Goal: Task Accomplishment & Management: Manage account settings

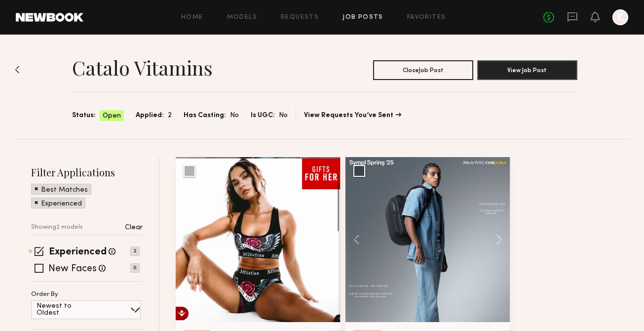
scroll to position [42, 0]
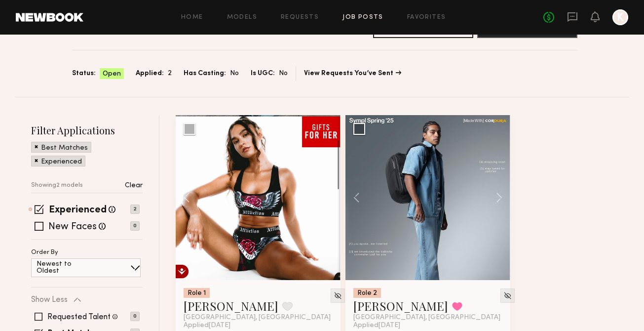
click at [359, 23] on div "Home Models Requests Job Posts Favorites Sign Out No fees up to $5,000 K" at bounding box center [355, 17] width 545 height 16
click at [358, 19] on link "Job Posts" at bounding box center [362, 17] width 41 height 6
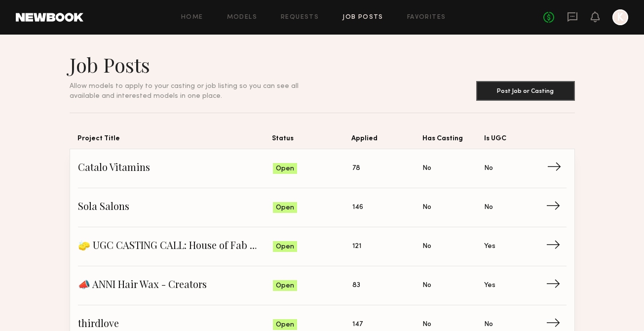
click at [355, 170] on span "78" at bounding box center [356, 168] width 8 height 11
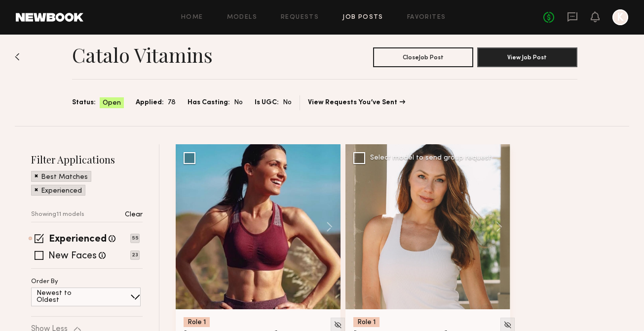
scroll to position [54, 0]
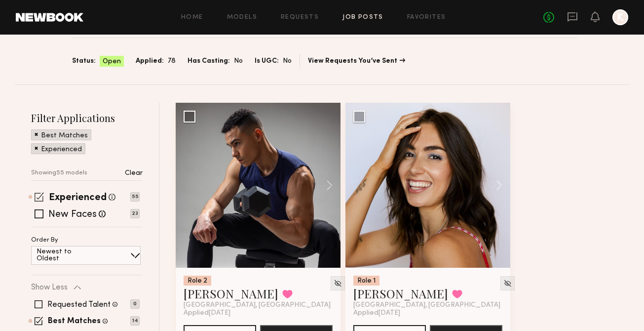
click at [39, 193] on span at bounding box center [39, 196] width 9 height 9
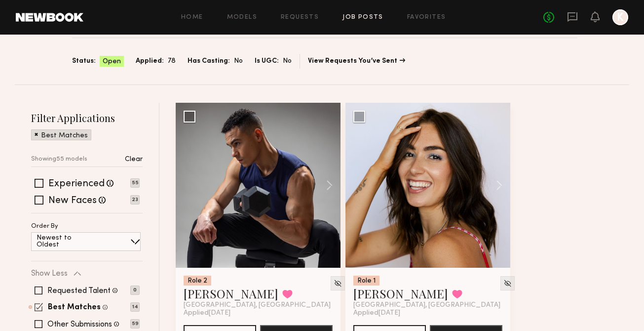
click at [38, 309] on span at bounding box center [39, 306] width 8 height 8
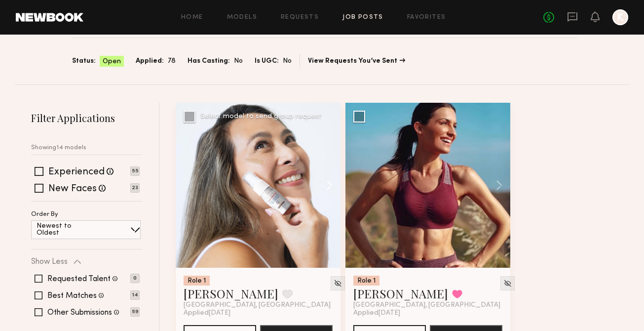
click at [329, 180] on button at bounding box center [325, 185] width 32 height 165
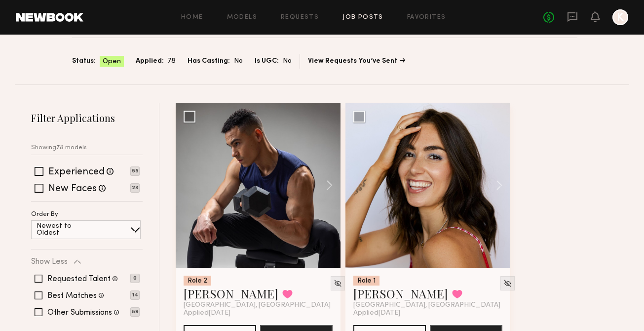
click at [329, 180] on button at bounding box center [325, 185] width 32 height 165
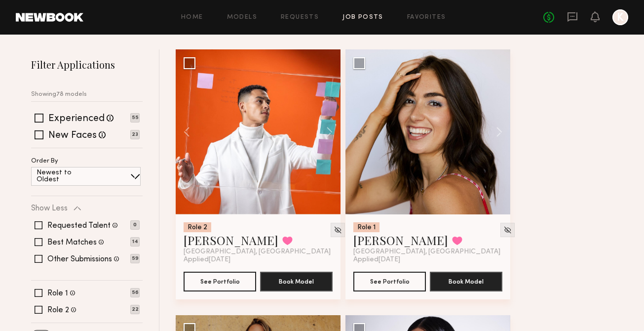
scroll to position [125, 0]
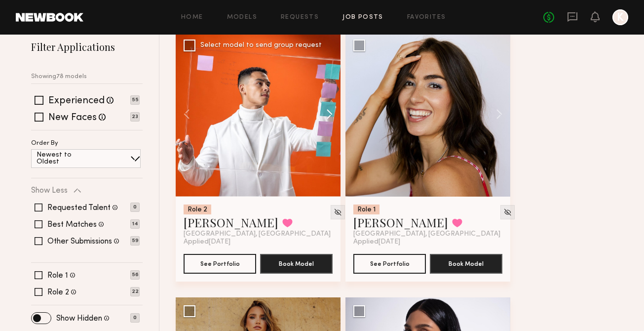
click at [329, 108] on button at bounding box center [325, 114] width 32 height 165
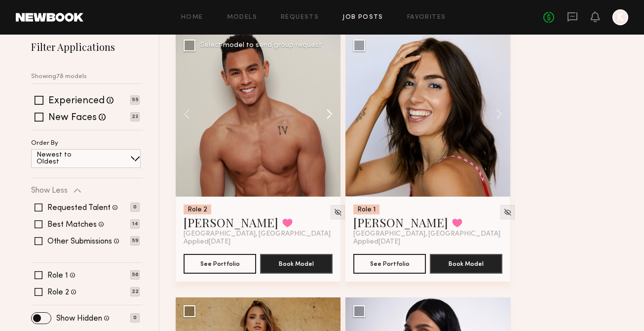
click at [329, 108] on button at bounding box center [325, 114] width 32 height 165
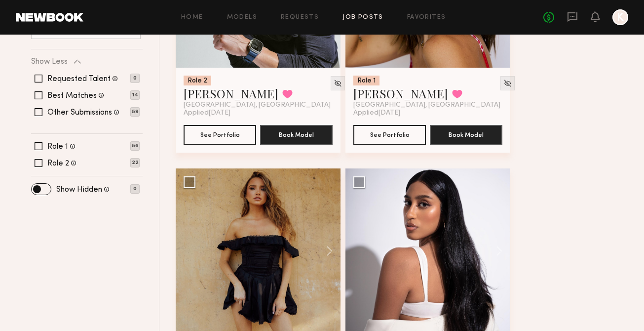
scroll to position [354, 0]
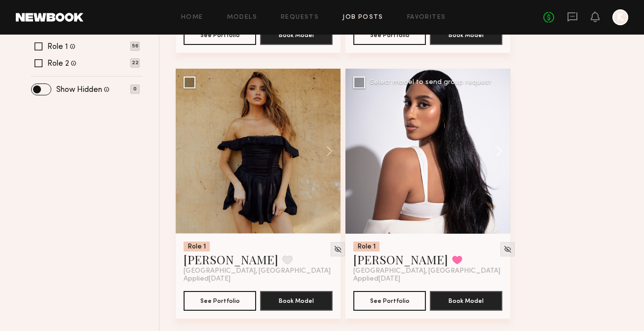
click at [495, 150] on button at bounding box center [495, 151] width 32 height 165
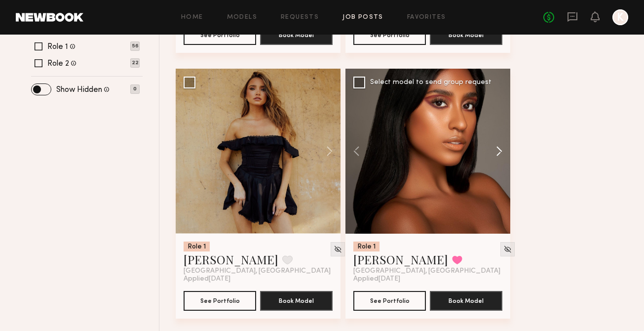
click at [495, 150] on button at bounding box center [495, 151] width 32 height 165
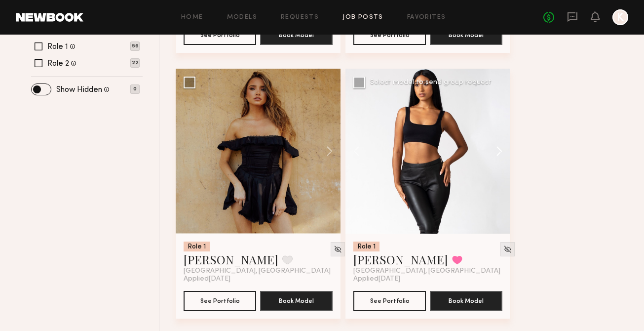
click at [495, 150] on button at bounding box center [495, 151] width 32 height 165
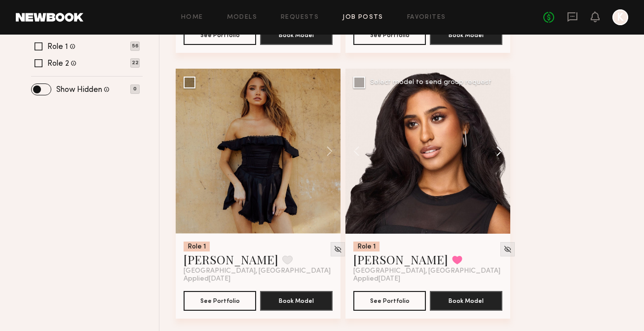
click at [495, 151] on button at bounding box center [495, 151] width 32 height 165
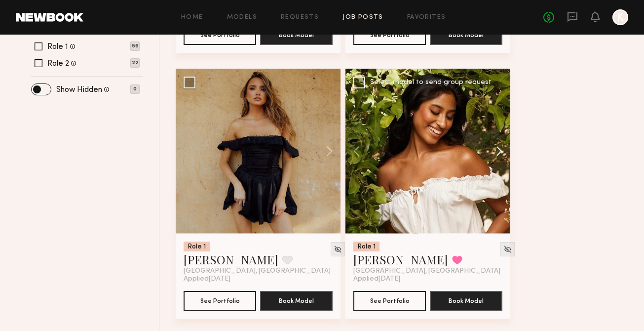
click at [495, 151] on button at bounding box center [495, 151] width 32 height 165
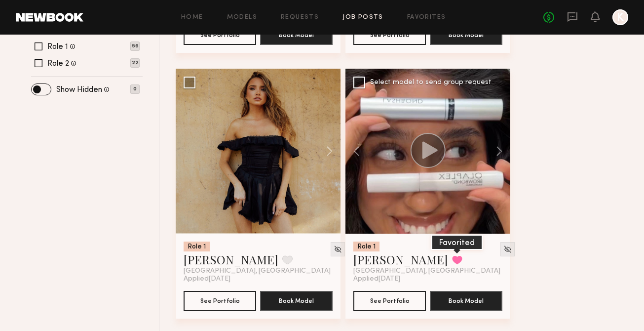
click at [452, 258] on button at bounding box center [457, 259] width 10 height 9
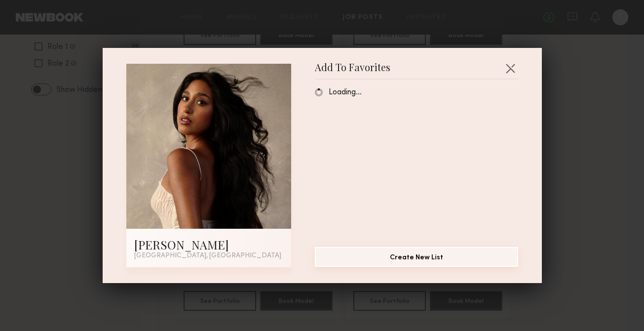
click at [376, 257] on button "Create New List" at bounding box center [416, 257] width 203 height 20
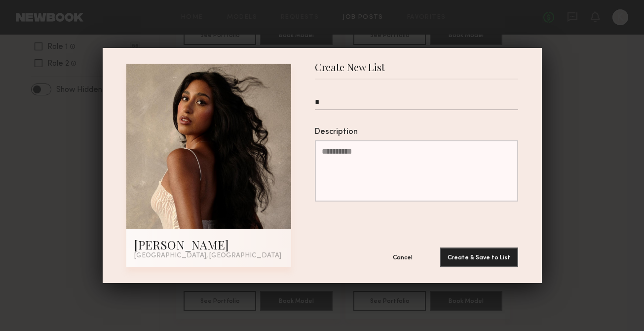
type input "*"
type input "**********"
click at [451, 250] on button "Create & Save to List" at bounding box center [479, 257] width 78 height 20
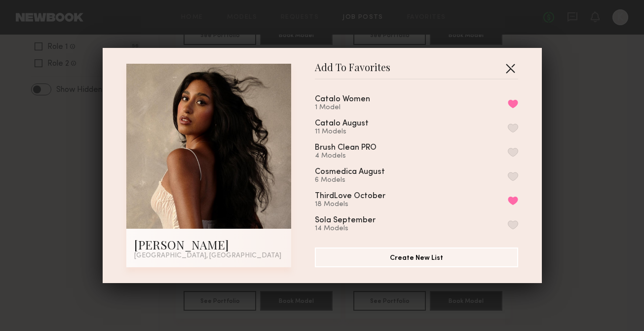
click at [509, 68] on button "button" at bounding box center [510, 68] width 16 height 16
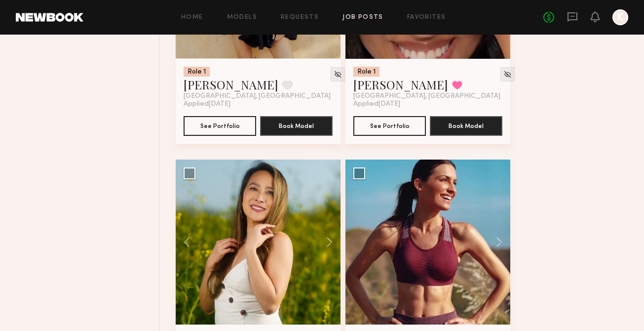
scroll to position [639, 0]
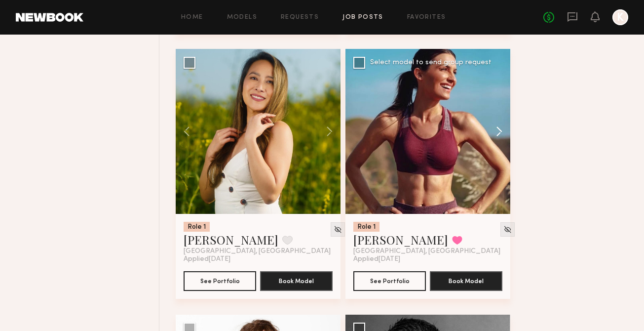
click at [502, 135] on button at bounding box center [495, 131] width 32 height 165
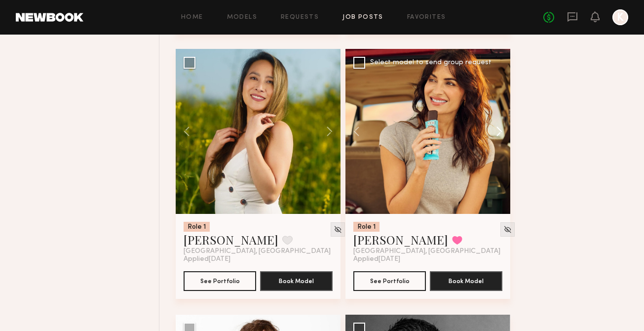
click at [502, 135] on button at bounding box center [495, 131] width 32 height 165
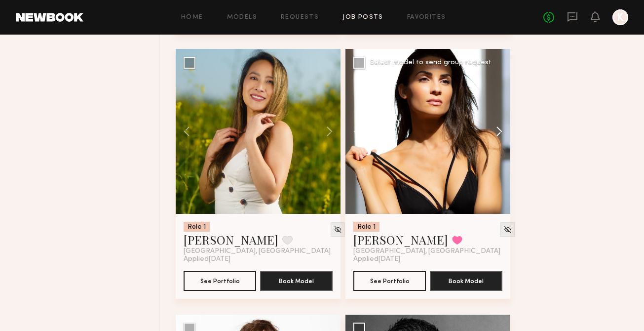
click at [502, 135] on button at bounding box center [495, 131] width 32 height 165
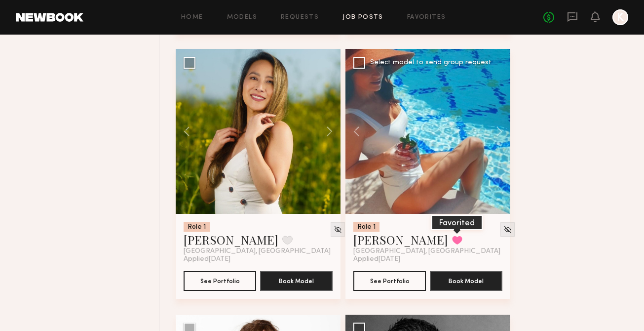
click at [452, 241] on button at bounding box center [457, 239] width 10 height 9
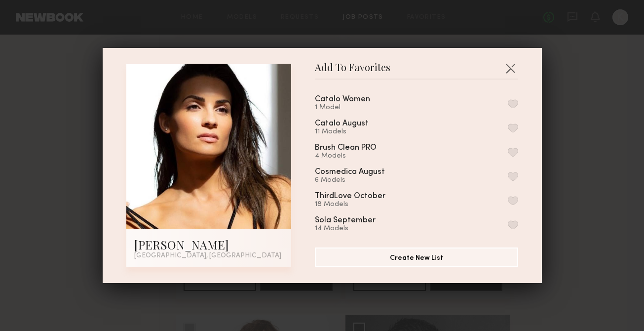
click at [508, 110] on div "Catalo Women 1 Model" at bounding box center [416, 103] width 203 height 16
click at [508, 105] on button "button" at bounding box center [513, 103] width 10 height 9
click at [509, 69] on button "button" at bounding box center [510, 68] width 16 height 16
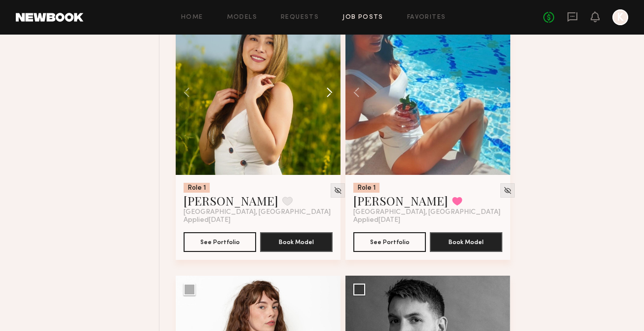
click at [323, 89] on button at bounding box center [325, 92] width 32 height 165
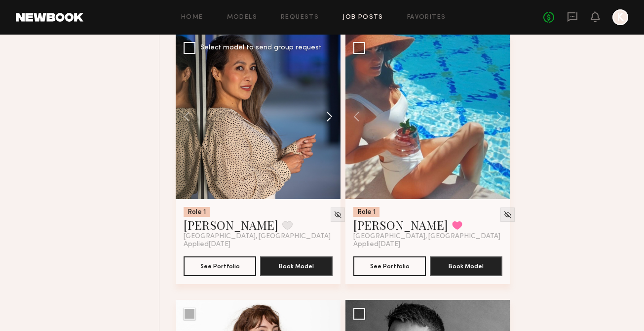
scroll to position [652, 0]
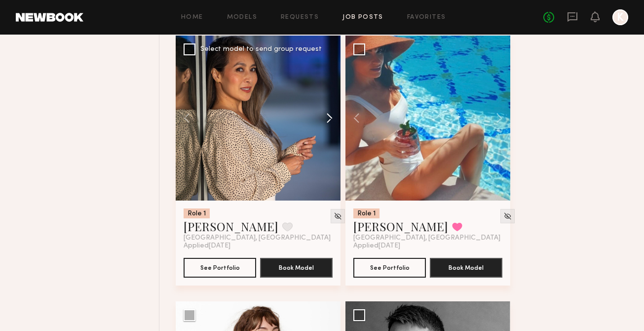
click at [332, 114] on button at bounding box center [325, 118] width 32 height 165
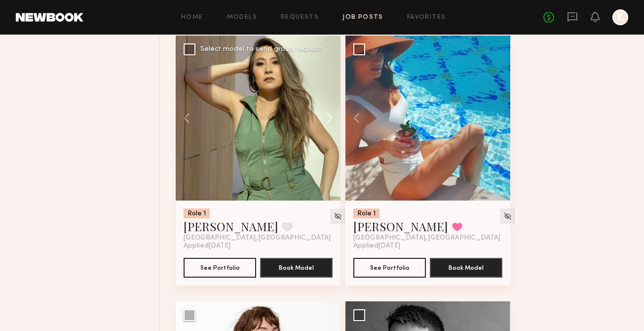
click at [332, 114] on button at bounding box center [325, 118] width 32 height 165
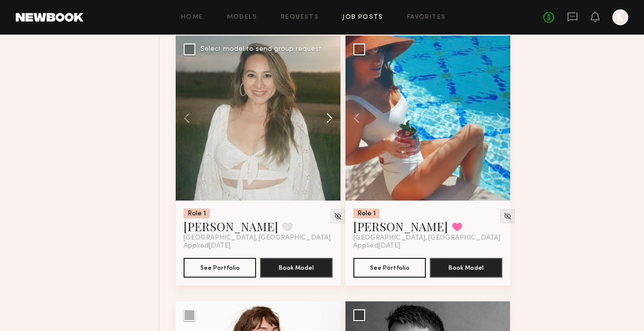
click at [332, 114] on button at bounding box center [325, 118] width 32 height 165
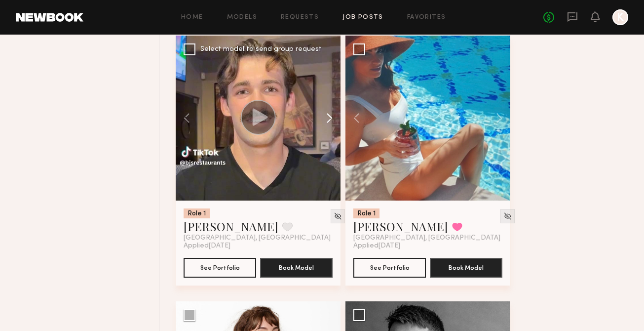
click at [332, 114] on button at bounding box center [325, 118] width 32 height 165
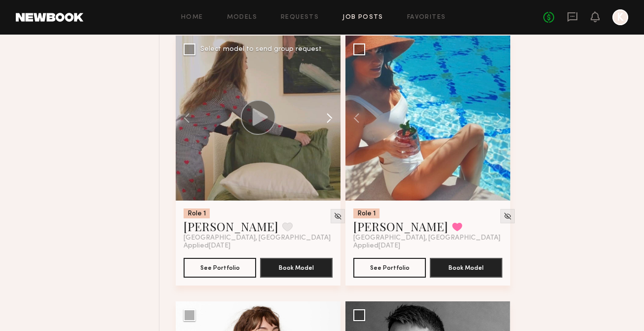
click at [332, 114] on button at bounding box center [325, 118] width 32 height 165
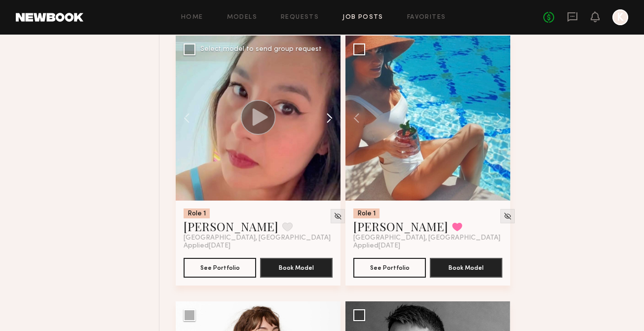
click at [332, 114] on button at bounding box center [325, 118] width 32 height 165
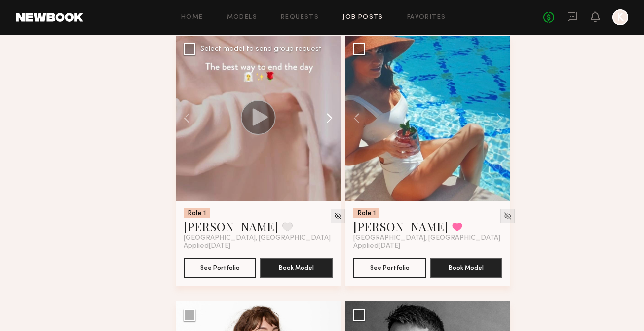
click at [332, 114] on button at bounding box center [325, 118] width 32 height 165
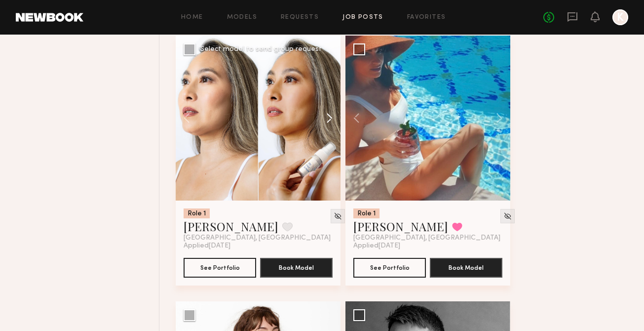
click at [332, 114] on button at bounding box center [325, 118] width 32 height 165
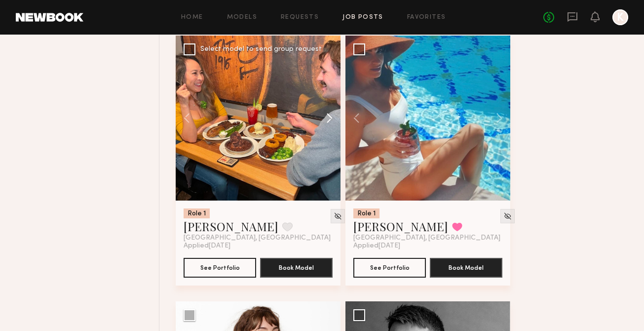
click at [332, 114] on button at bounding box center [325, 118] width 32 height 165
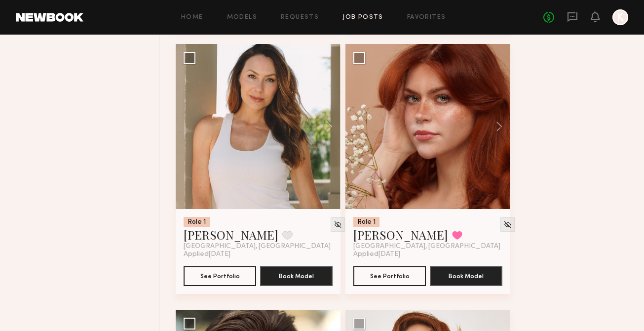
scroll to position [1702, 0]
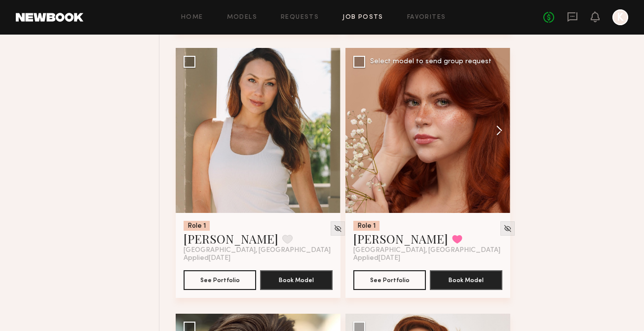
click at [493, 133] on button at bounding box center [495, 130] width 32 height 165
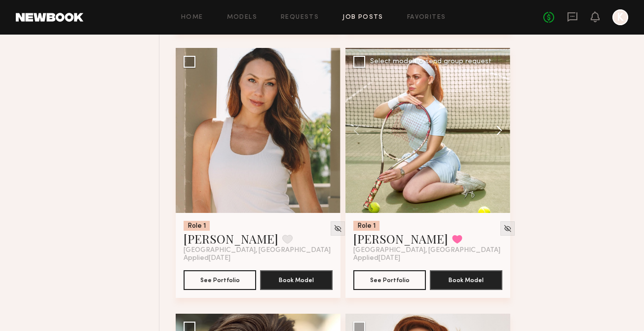
click at [493, 133] on button at bounding box center [495, 130] width 32 height 165
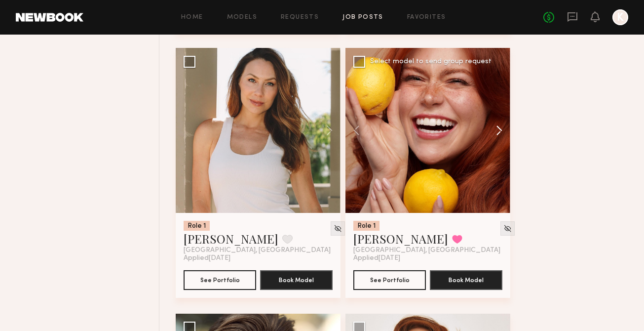
click at [494, 133] on button at bounding box center [495, 130] width 32 height 165
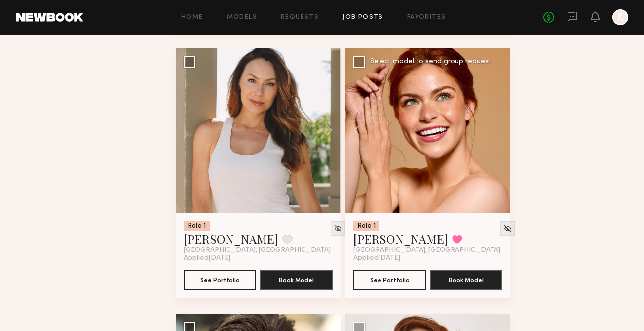
click at [494, 133] on div at bounding box center [427, 130] width 165 height 165
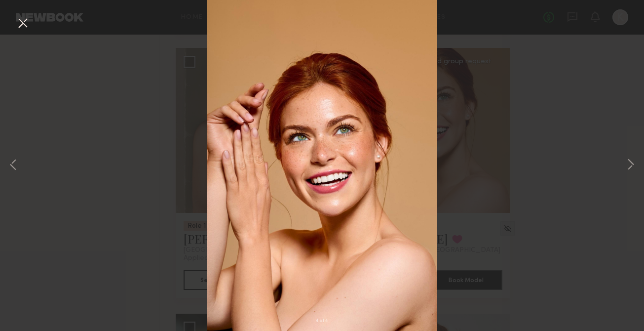
click at [618, 131] on div "4 of 4" at bounding box center [322, 165] width 644 height 331
click at [28, 29] on button at bounding box center [23, 24] width 16 height 18
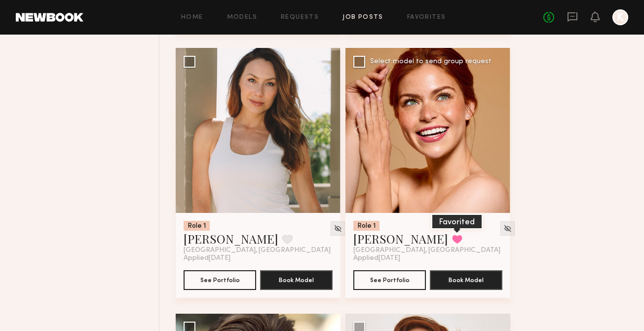
click at [452, 236] on button at bounding box center [457, 238] width 10 height 9
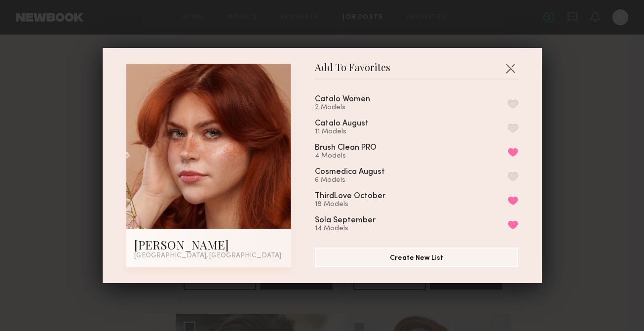
click at [508, 102] on button "button" at bounding box center [513, 103] width 10 height 9
click at [508, 66] on button "button" at bounding box center [510, 68] width 16 height 16
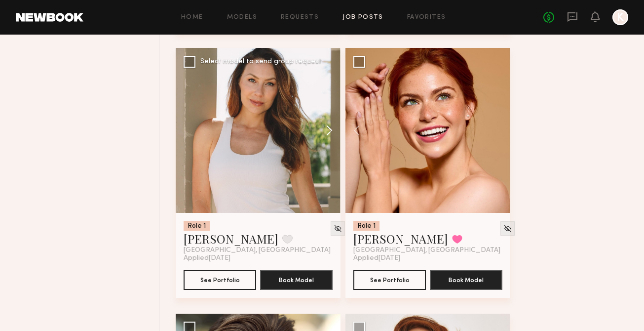
click at [325, 134] on button at bounding box center [325, 130] width 32 height 165
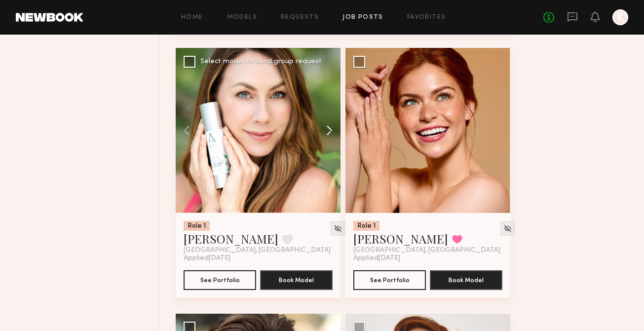
click at [325, 134] on button at bounding box center [325, 130] width 32 height 165
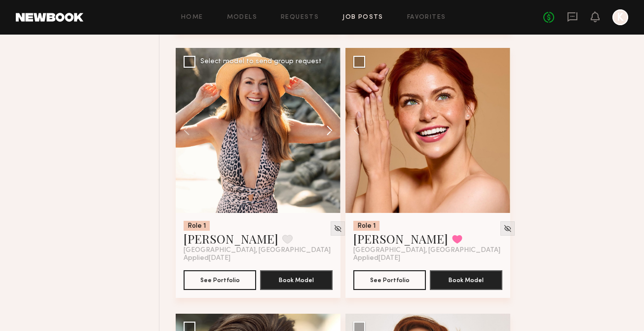
click at [325, 134] on button at bounding box center [325, 130] width 32 height 165
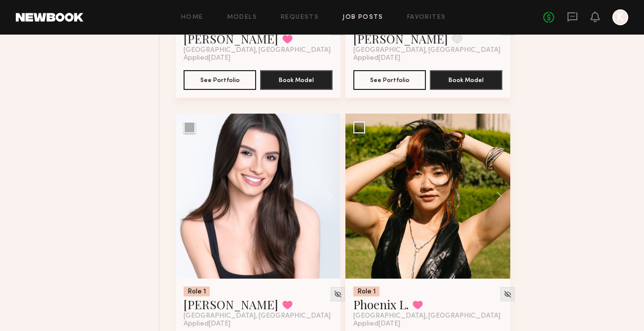
scroll to position [2203, 0]
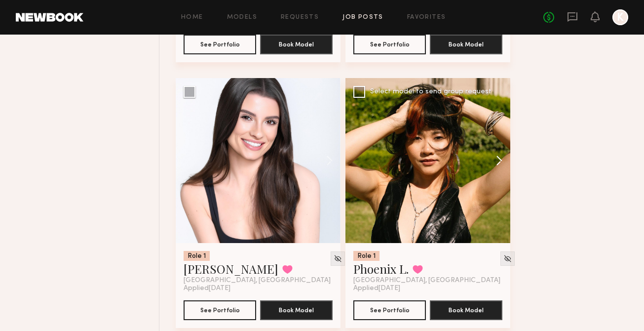
click at [498, 157] on button at bounding box center [495, 160] width 32 height 165
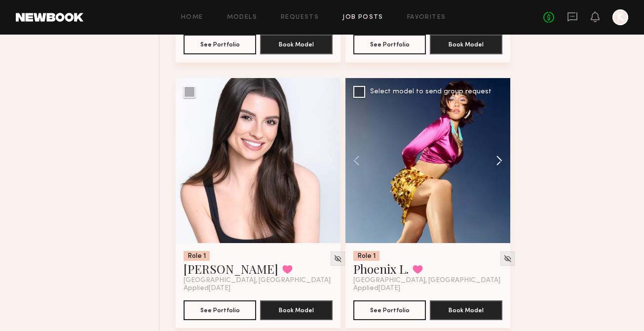
click at [498, 157] on button at bounding box center [495, 160] width 32 height 165
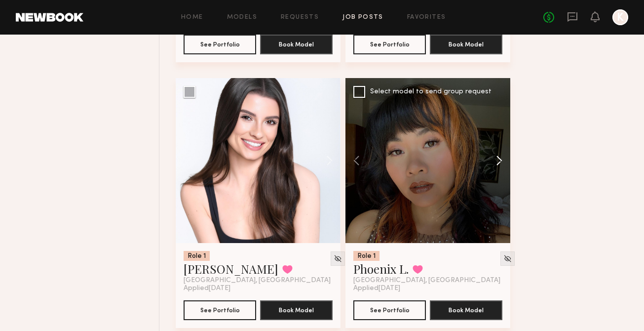
click at [498, 157] on button at bounding box center [495, 160] width 32 height 165
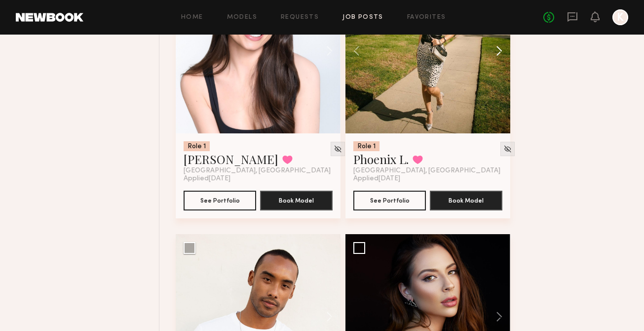
scroll to position [2492, 0]
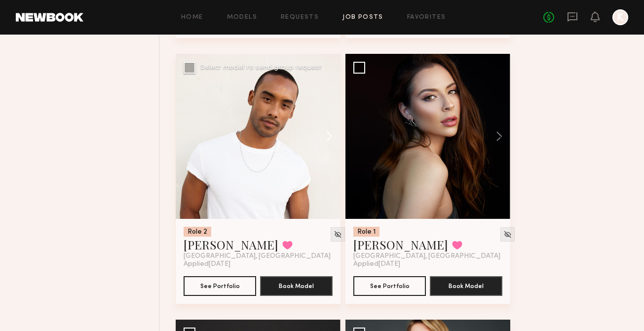
click at [327, 134] on button at bounding box center [325, 136] width 32 height 165
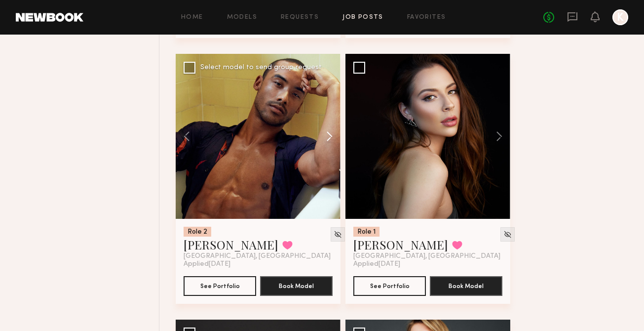
click at [327, 134] on button at bounding box center [325, 136] width 32 height 165
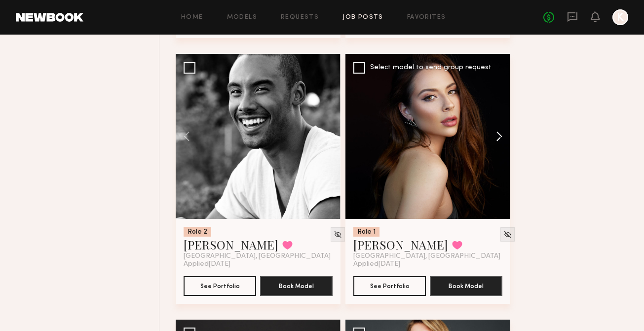
click at [499, 148] on button at bounding box center [495, 136] width 32 height 165
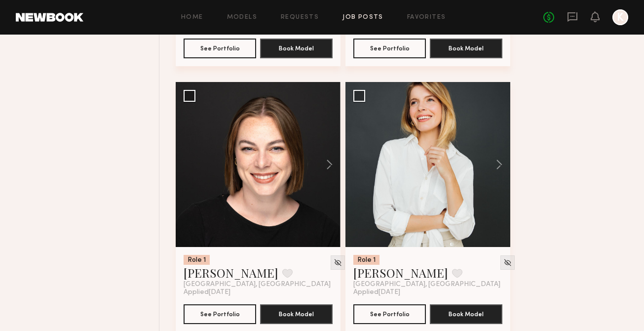
scroll to position [2737, 0]
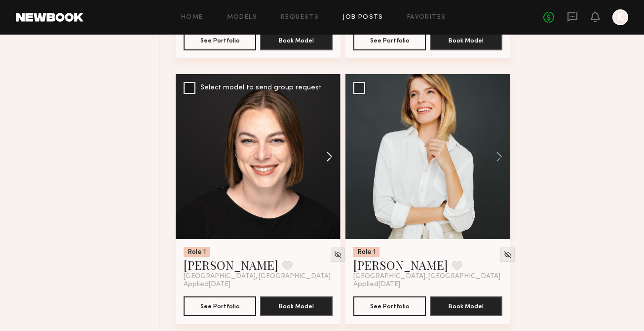
click at [324, 155] on button at bounding box center [325, 156] width 32 height 165
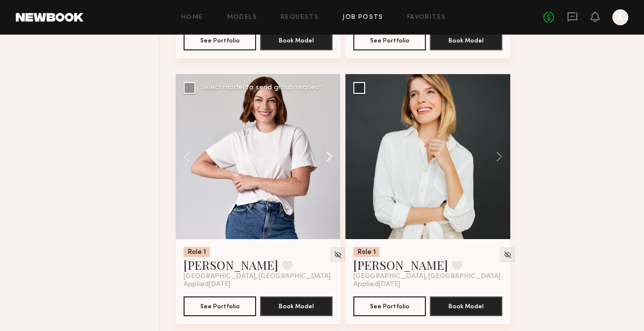
click at [324, 155] on button at bounding box center [325, 156] width 32 height 165
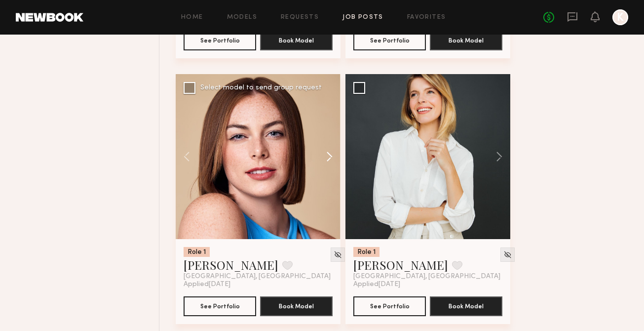
click at [324, 155] on button at bounding box center [325, 156] width 32 height 165
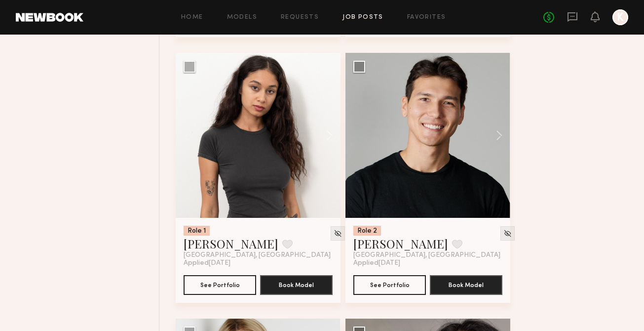
scroll to position [3291, 0]
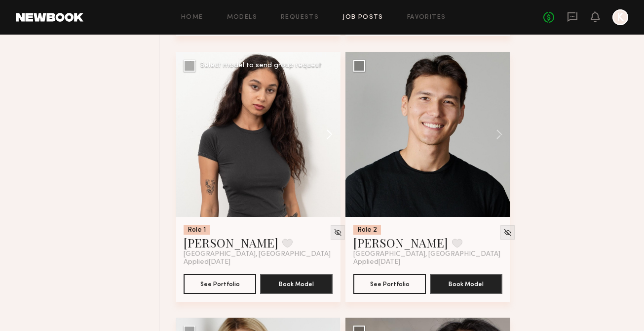
click at [326, 122] on button at bounding box center [325, 134] width 32 height 165
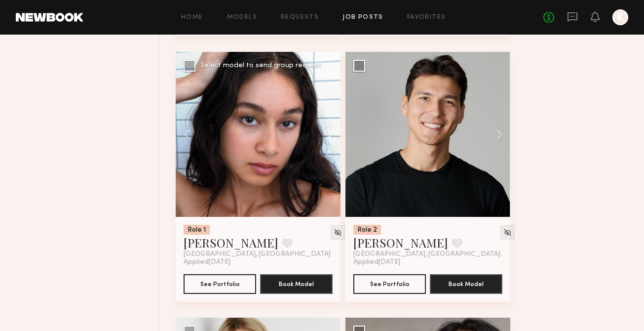
click at [326, 122] on button at bounding box center [325, 134] width 32 height 165
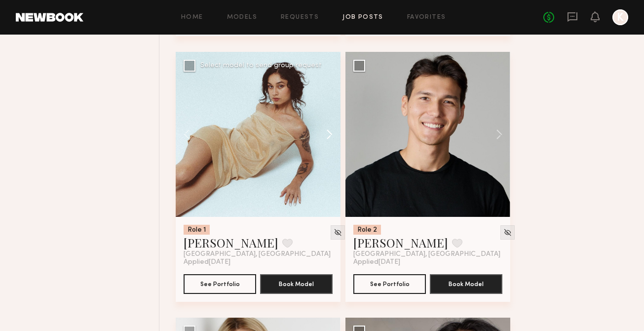
click at [325, 122] on button at bounding box center [325, 134] width 32 height 165
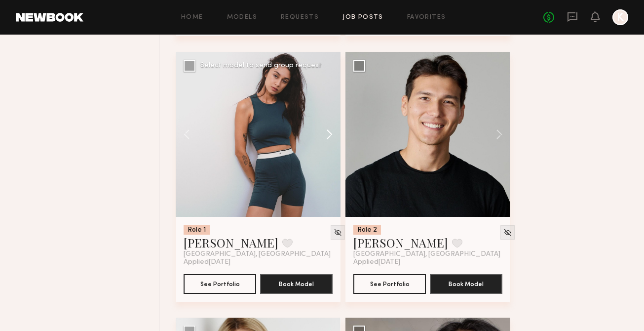
click at [325, 122] on button at bounding box center [325, 134] width 32 height 165
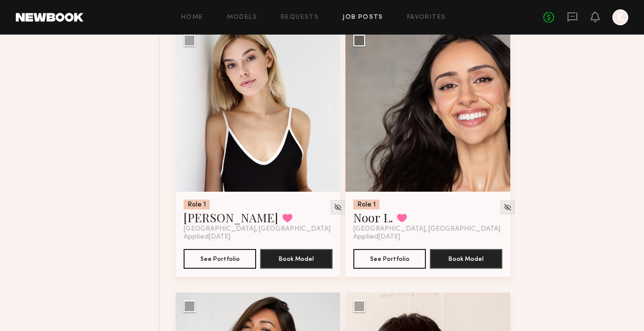
scroll to position [3578, 0]
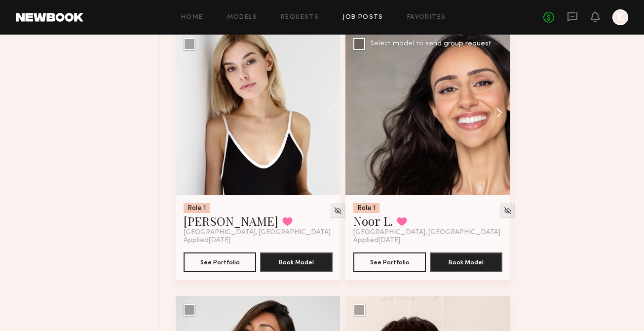
click at [493, 111] on button at bounding box center [495, 112] width 32 height 165
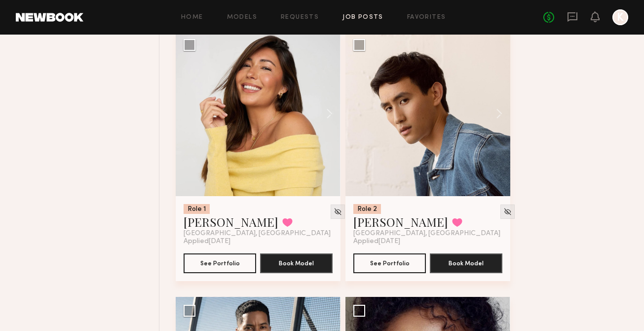
scroll to position [3841, 0]
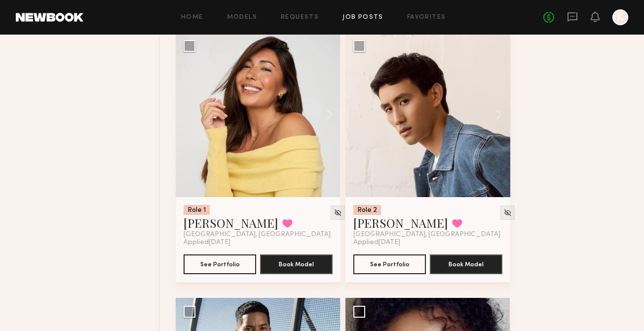
click at [493, 111] on button at bounding box center [495, 114] width 32 height 165
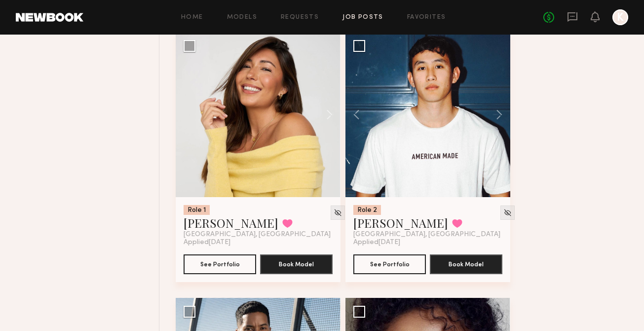
click at [493, 111] on button at bounding box center [495, 114] width 32 height 165
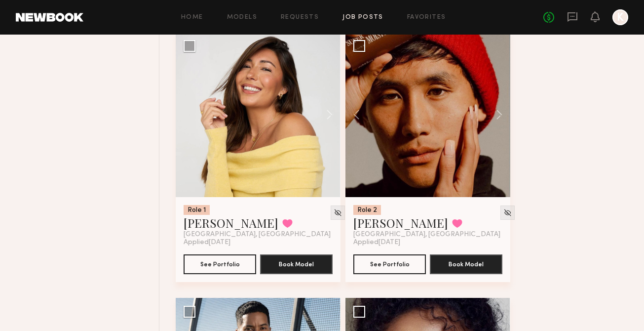
click at [493, 111] on button at bounding box center [495, 114] width 32 height 165
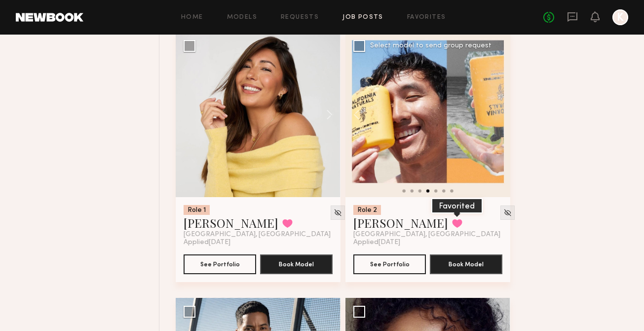
click at [452, 225] on button at bounding box center [457, 223] width 10 height 9
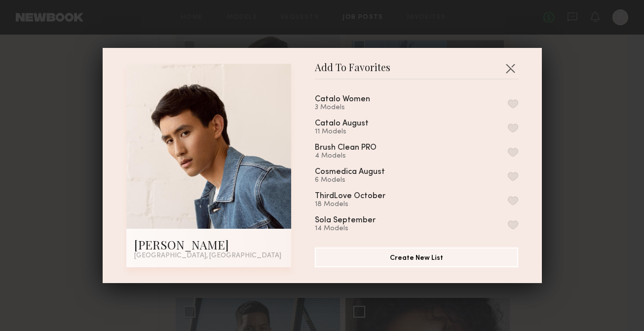
click at [509, 101] on button "button" at bounding box center [513, 103] width 10 height 9
click at [509, 101] on button "Remove from favorite list" at bounding box center [513, 103] width 10 height 9
click at [396, 257] on button "Create New List" at bounding box center [416, 257] width 203 height 20
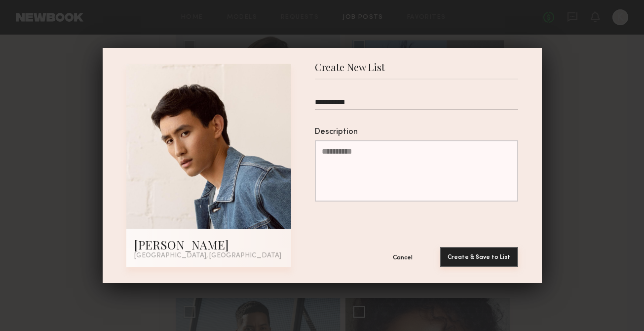
type input "**********"
click at [499, 255] on button "Create & Save to List" at bounding box center [479, 257] width 78 height 20
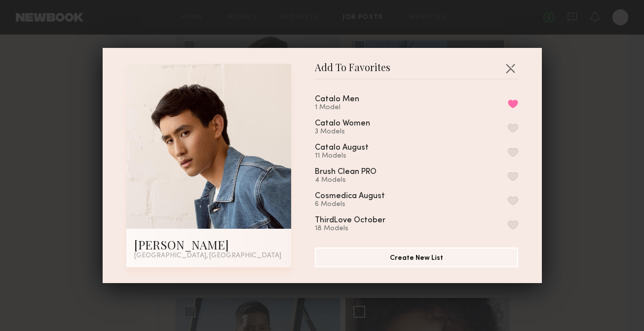
click at [567, 115] on div "Add To Favorites [PERSON_NAME] [GEOGRAPHIC_DATA], [GEOGRAPHIC_DATA] Add To Favo…" at bounding box center [322, 165] width 644 height 331
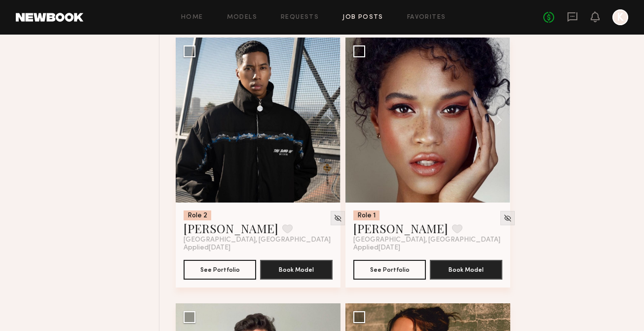
scroll to position [4123, 0]
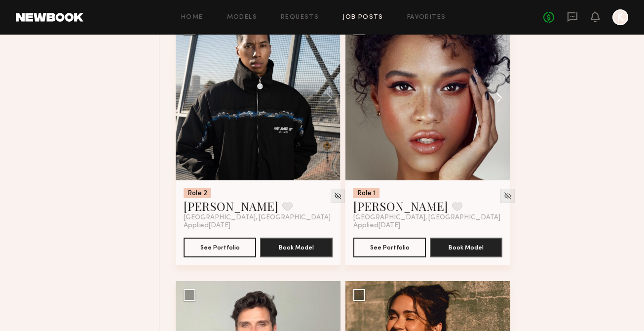
click at [502, 100] on button at bounding box center [495, 97] width 32 height 165
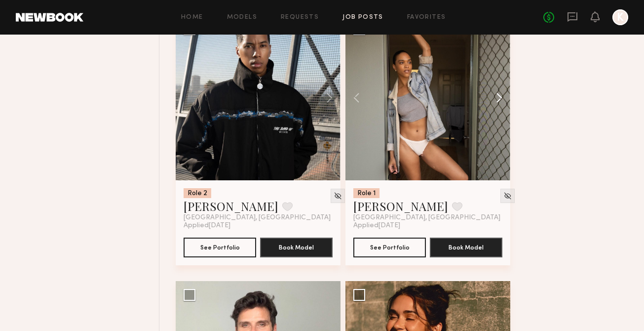
click at [502, 100] on button at bounding box center [495, 97] width 32 height 165
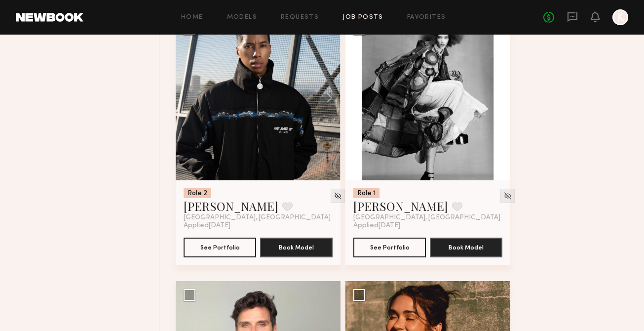
scroll to position [4324, 0]
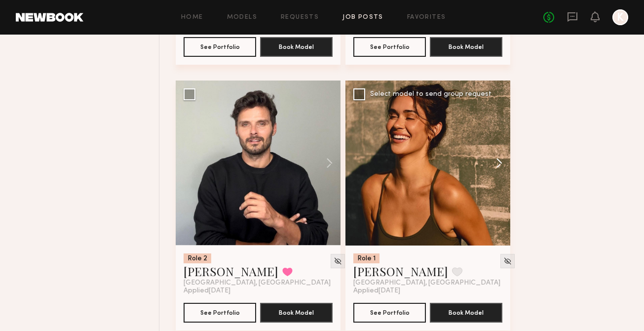
click at [494, 169] on button at bounding box center [495, 162] width 32 height 165
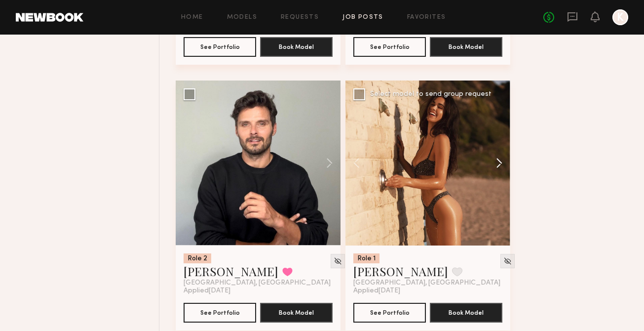
click at [494, 169] on button at bounding box center [495, 162] width 32 height 165
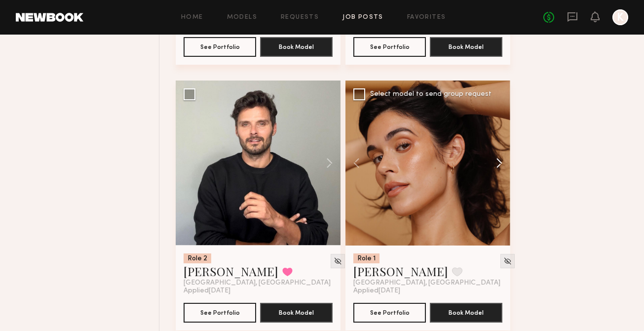
click at [494, 169] on button at bounding box center [495, 162] width 32 height 165
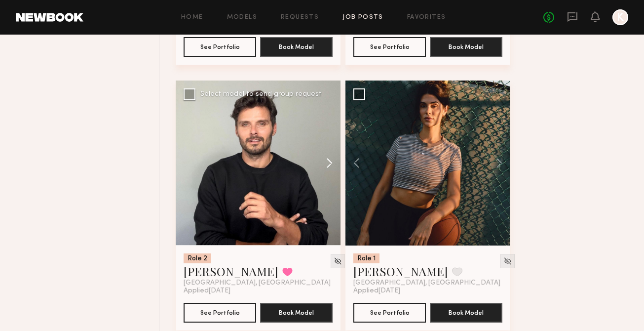
click at [323, 162] on button at bounding box center [325, 162] width 32 height 165
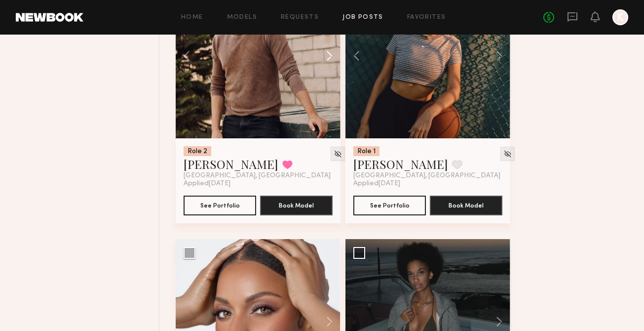
scroll to position [4608, 0]
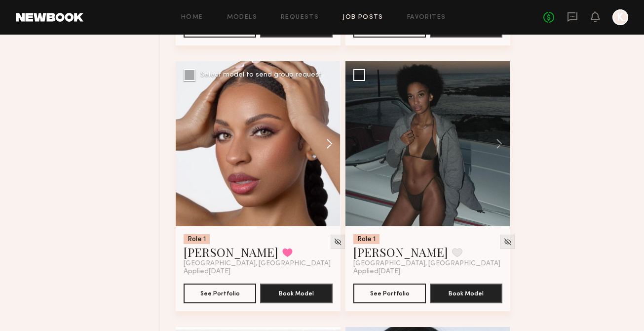
click at [333, 153] on button at bounding box center [325, 143] width 32 height 165
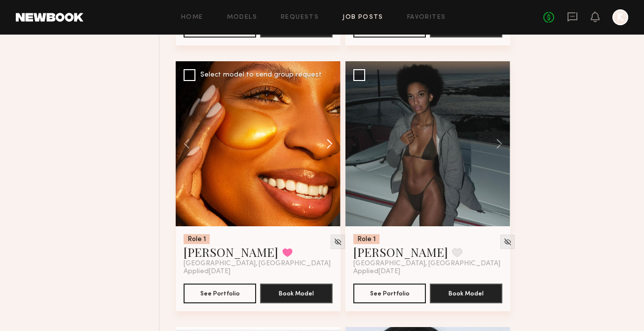
click at [333, 153] on button at bounding box center [325, 143] width 32 height 165
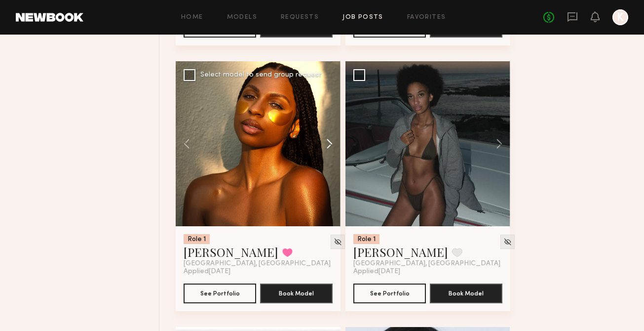
click at [319, 137] on button at bounding box center [325, 143] width 32 height 165
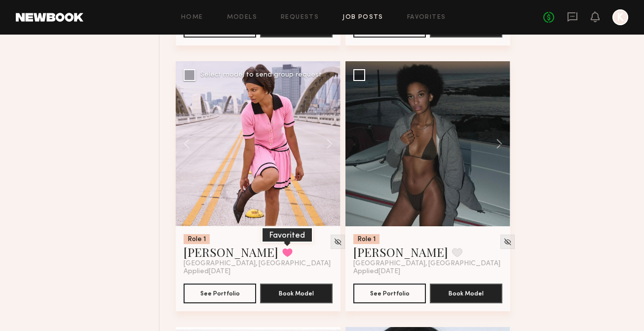
click at [282, 257] on button at bounding box center [287, 252] width 10 height 9
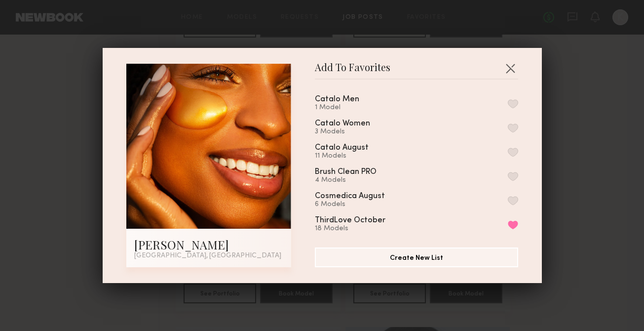
click at [505, 128] on div "Catalo Women 3 Models" at bounding box center [416, 127] width 203 height 16
click at [511, 70] on button "button" at bounding box center [510, 68] width 16 height 16
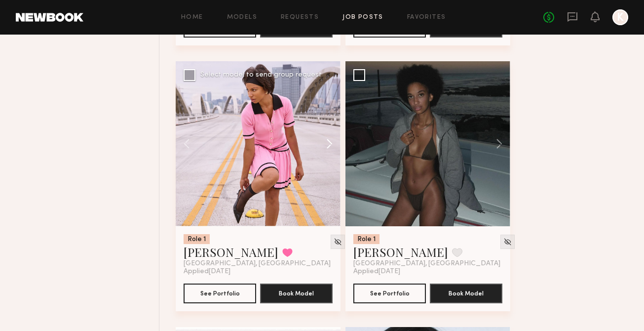
click at [326, 140] on button at bounding box center [325, 143] width 32 height 165
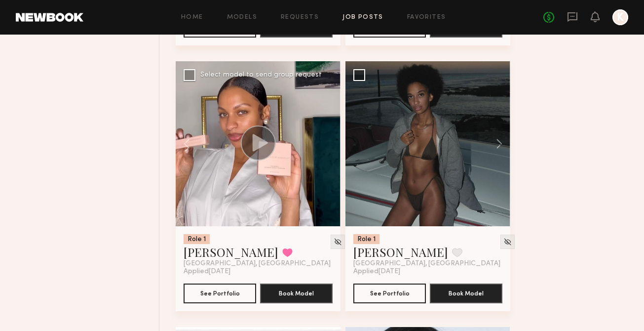
click at [326, 139] on div at bounding box center [258, 143] width 165 height 165
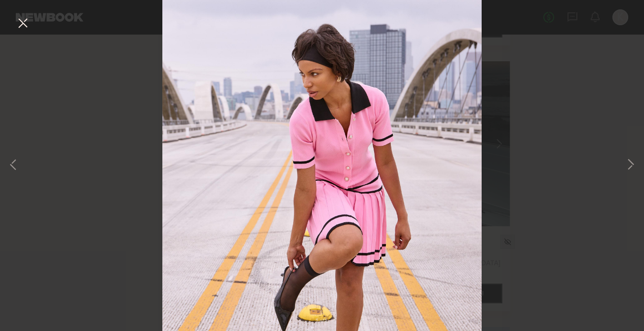
click at [520, 99] on div "5 of 5" at bounding box center [322, 165] width 644 height 331
click at [23, 23] on button at bounding box center [23, 24] width 16 height 18
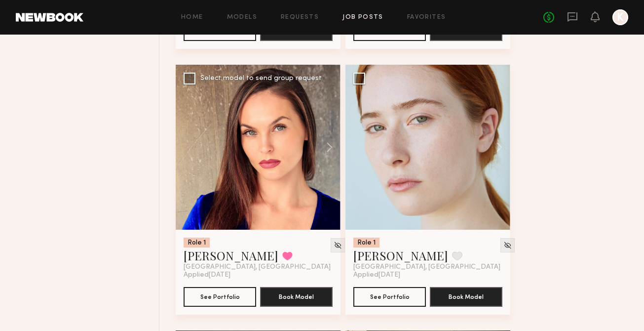
scroll to position [5164, 0]
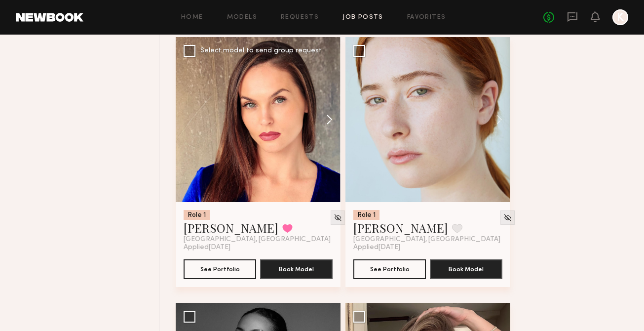
click at [332, 120] on button at bounding box center [325, 119] width 32 height 165
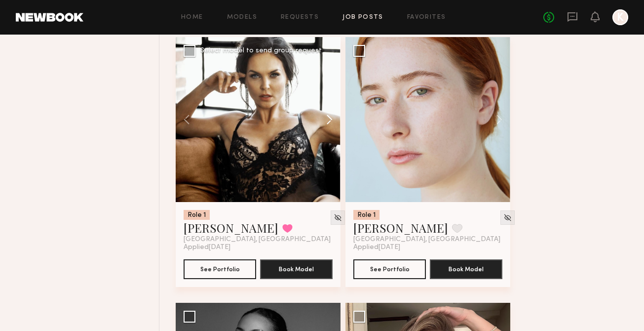
click at [332, 120] on button at bounding box center [325, 119] width 32 height 165
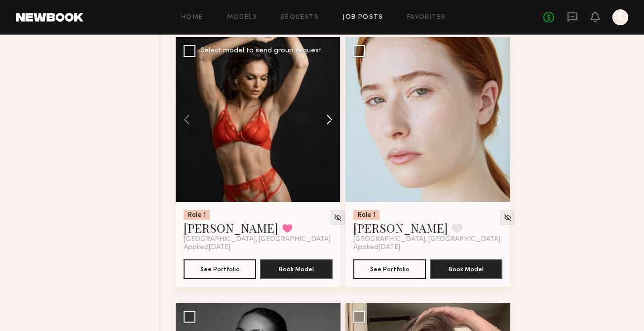
click at [334, 123] on button at bounding box center [325, 119] width 32 height 165
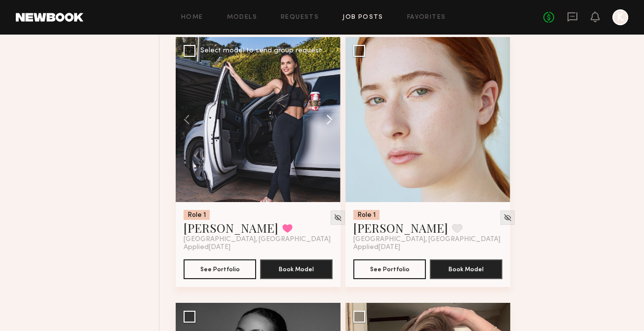
click at [332, 120] on button at bounding box center [325, 119] width 32 height 165
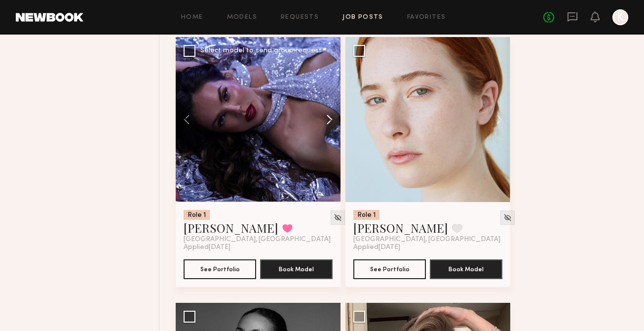
click at [330, 124] on button at bounding box center [325, 119] width 32 height 165
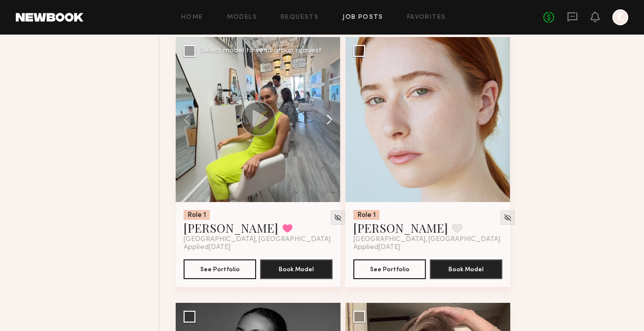
click at [330, 124] on button at bounding box center [325, 119] width 32 height 165
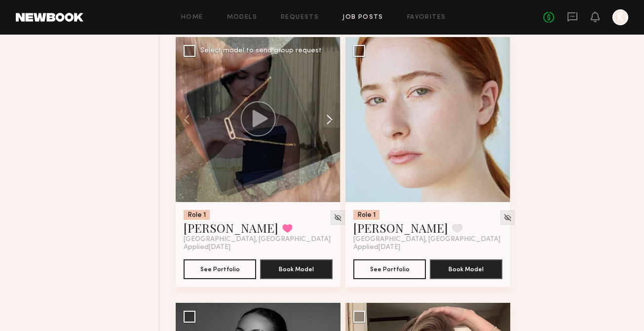
click at [329, 124] on button at bounding box center [325, 119] width 32 height 165
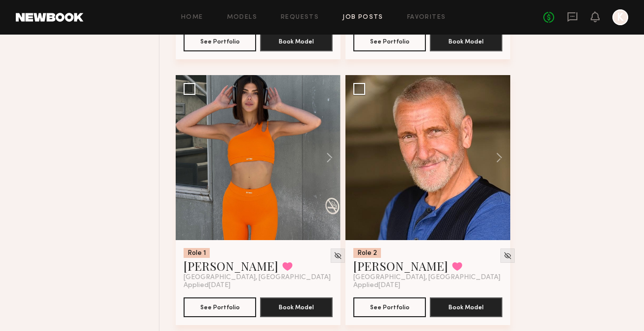
scroll to position [5658, 0]
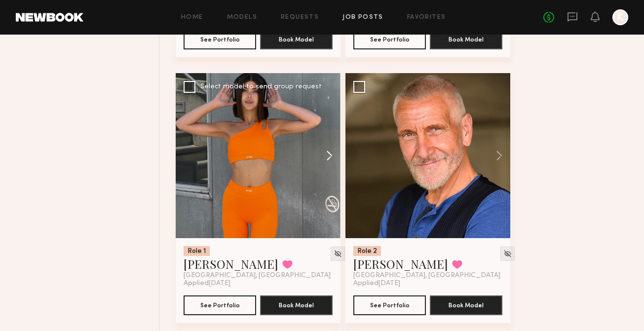
click at [328, 150] on button at bounding box center [325, 155] width 32 height 165
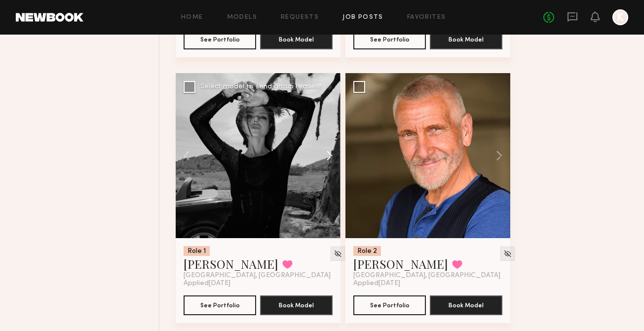
click at [328, 150] on button at bounding box center [325, 155] width 32 height 165
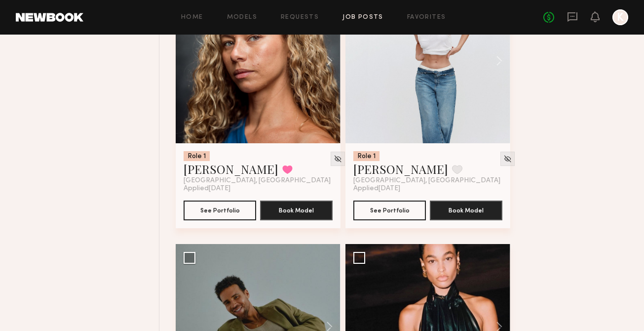
scroll to position [5943, 0]
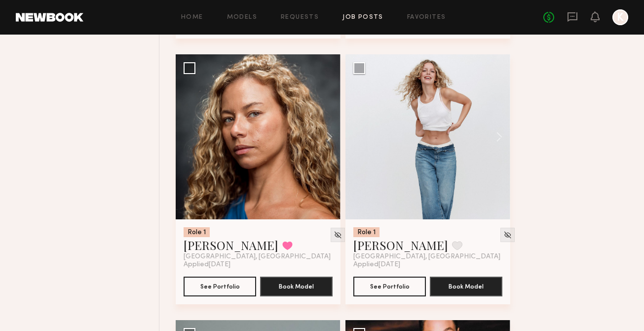
click at [328, 150] on button at bounding box center [325, 136] width 32 height 165
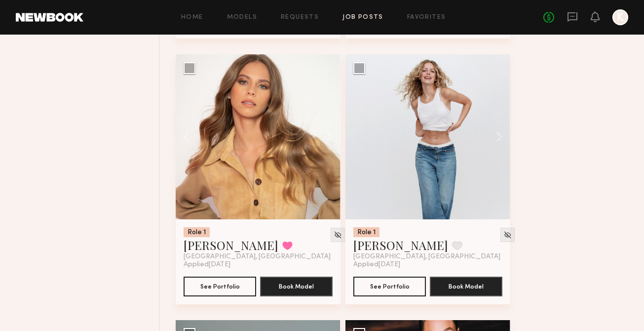
click at [328, 150] on button at bounding box center [325, 136] width 32 height 165
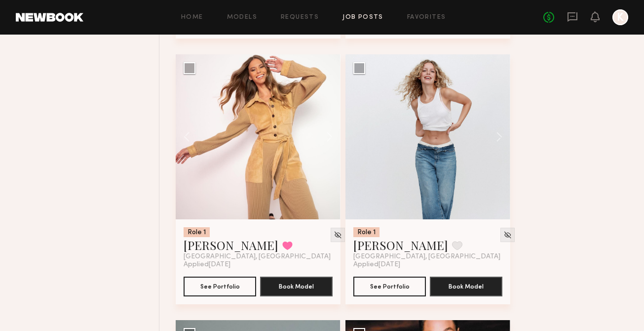
scroll to position [6195, 0]
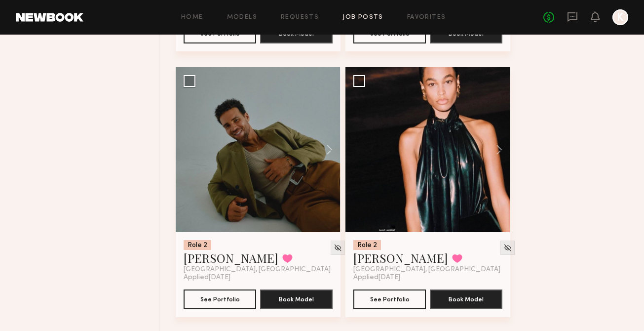
click at [328, 150] on button at bounding box center [325, 149] width 32 height 165
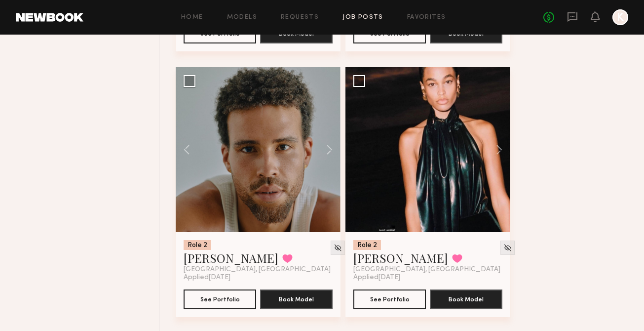
click at [328, 150] on button at bounding box center [325, 149] width 32 height 165
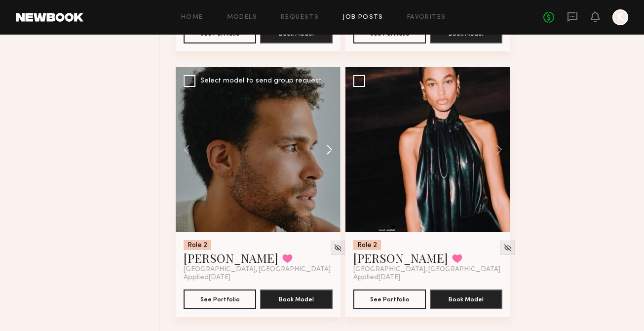
click at [329, 151] on button at bounding box center [325, 149] width 32 height 165
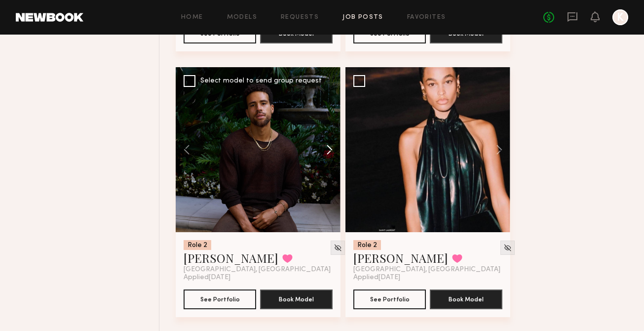
click at [329, 151] on button at bounding box center [325, 149] width 32 height 165
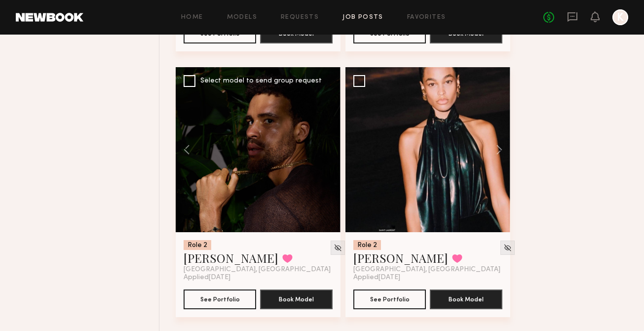
click at [329, 151] on div at bounding box center [258, 149] width 165 height 165
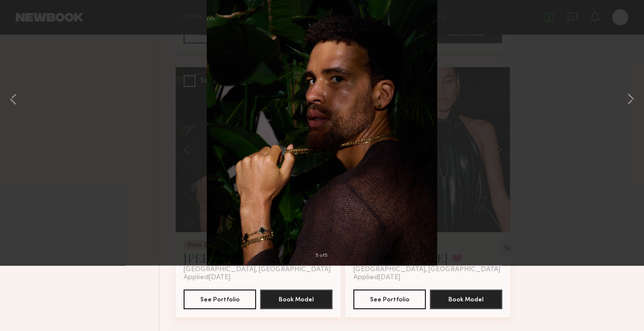
click at [616, 176] on div "5 of 5" at bounding box center [322, 165] width 644 height 331
click at [21, 22] on button at bounding box center [23, 24] width 16 height 18
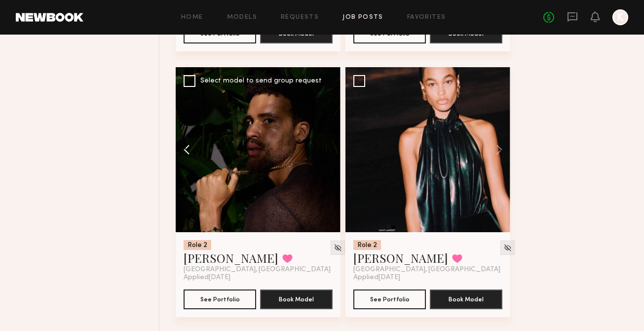
click at [195, 158] on button at bounding box center [192, 149] width 32 height 165
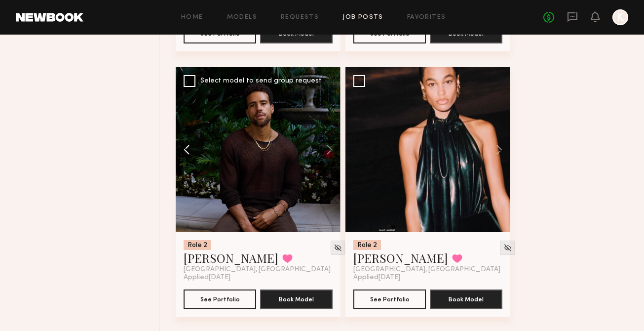
click at [195, 158] on button at bounding box center [192, 149] width 32 height 165
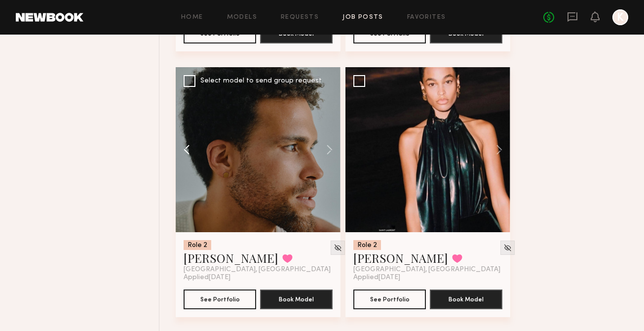
click at [195, 158] on button at bounding box center [192, 149] width 32 height 165
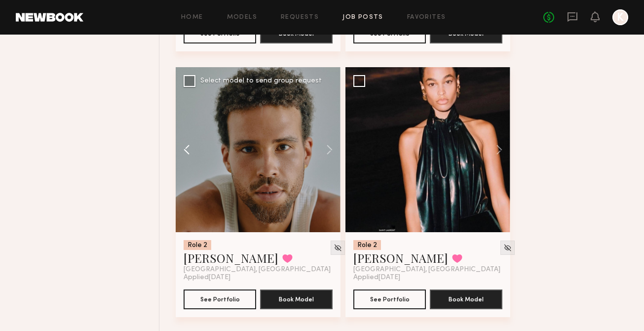
click at [195, 158] on button at bounding box center [192, 149] width 32 height 165
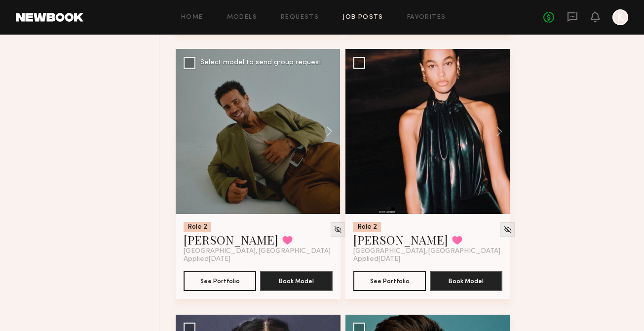
scroll to position [6216, 0]
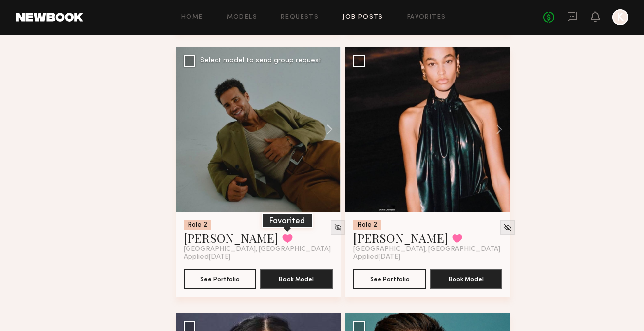
click at [282, 241] on button at bounding box center [287, 237] width 10 height 9
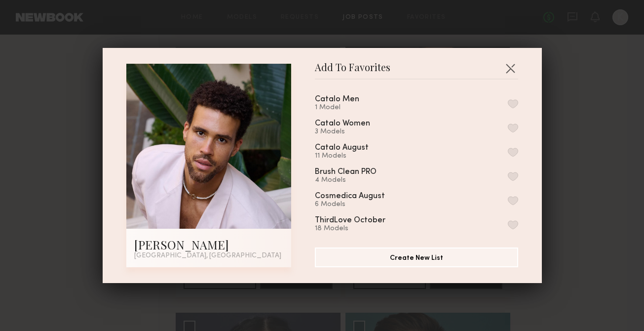
click at [512, 100] on button "button" at bounding box center [513, 103] width 10 height 9
click at [509, 65] on button "button" at bounding box center [510, 68] width 16 height 16
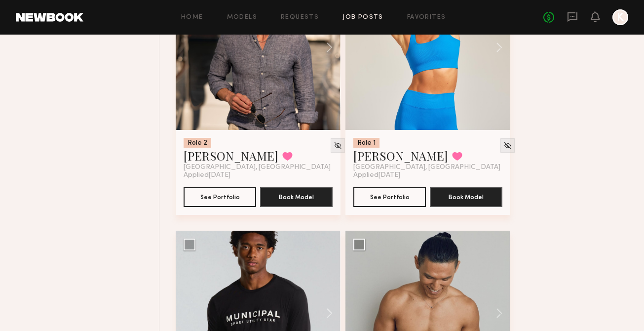
scroll to position [7296, 0]
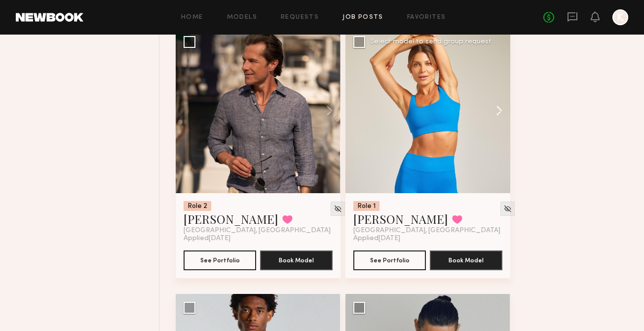
click at [500, 118] on button at bounding box center [495, 110] width 32 height 165
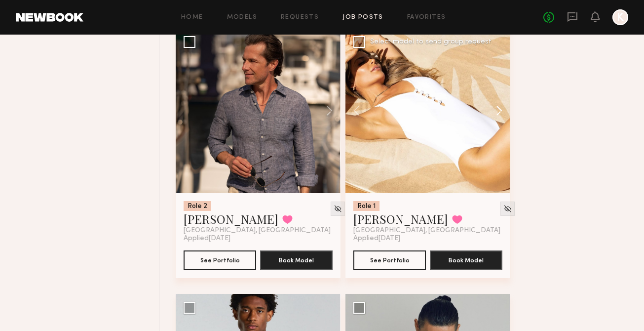
click at [500, 118] on button at bounding box center [495, 110] width 32 height 165
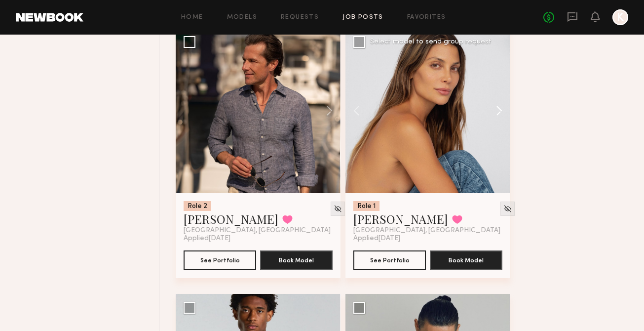
click at [499, 118] on button at bounding box center [495, 110] width 32 height 165
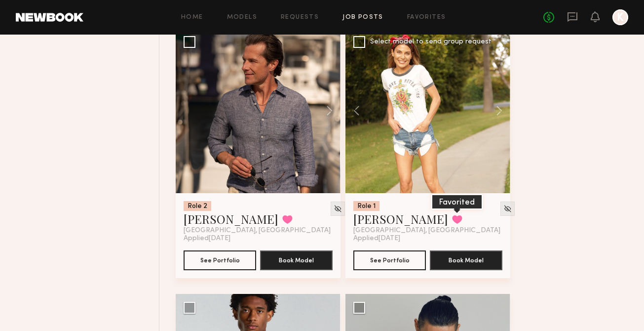
click at [452, 224] on button at bounding box center [457, 219] width 10 height 9
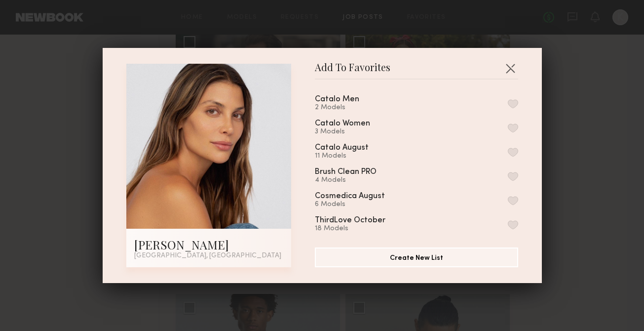
click at [512, 125] on button "button" at bounding box center [513, 127] width 10 height 9
click at [511, 69] on button "button" at bounding box center [510, 68] width 16 height 16
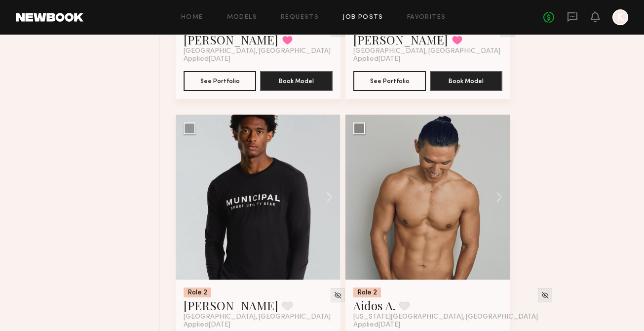
scroll to position [7497, 0]
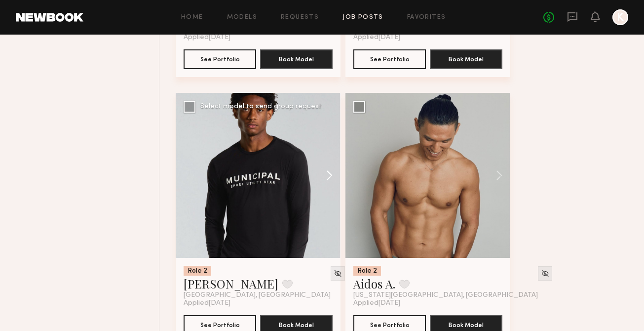
click at [329, 172] on button at bounding box center [325, 175] width 32 height 165
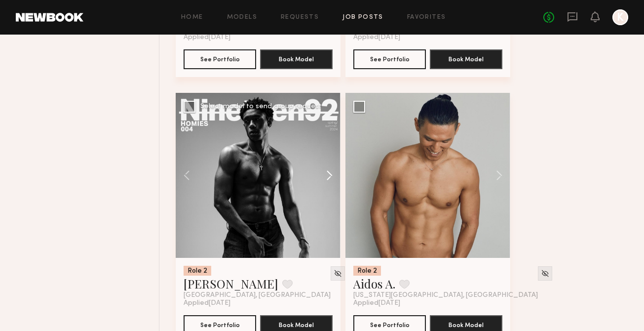
click at [329, 172] on button at bounding box center [325, 175] width 32 height 165
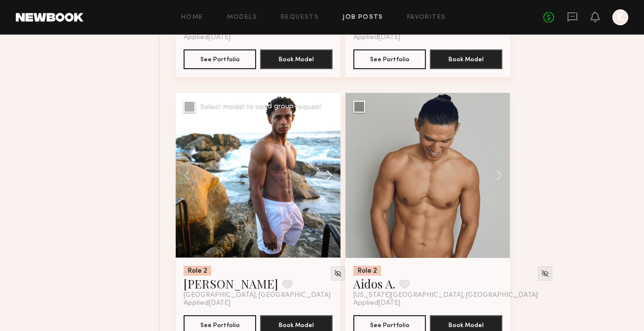
click at [329, 172] on button at bounding box center [325, 175] width 32 height 165
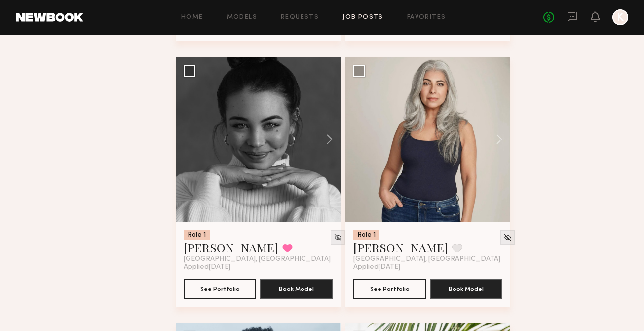
scroll to position [8066, 0]
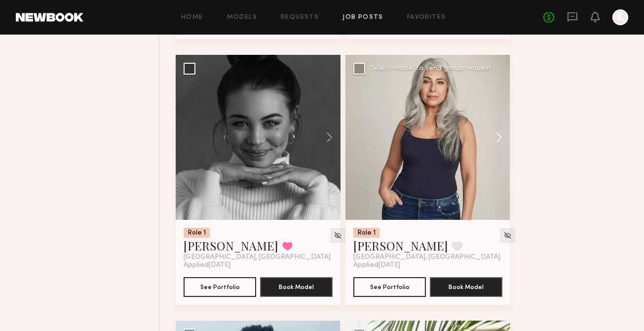
click at [501, 142] on button at bounding box center [495, 137] width 32 height 165
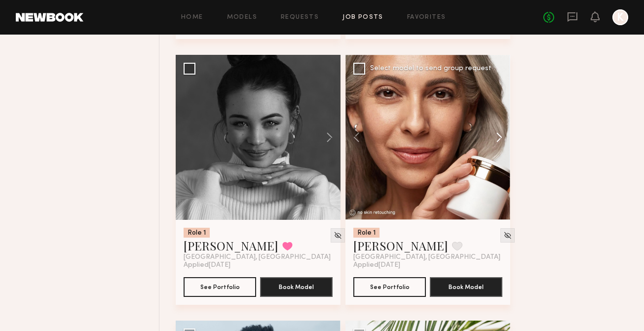
click at [501, 142] on button at bounding box center [495, 137] width 32 height 165
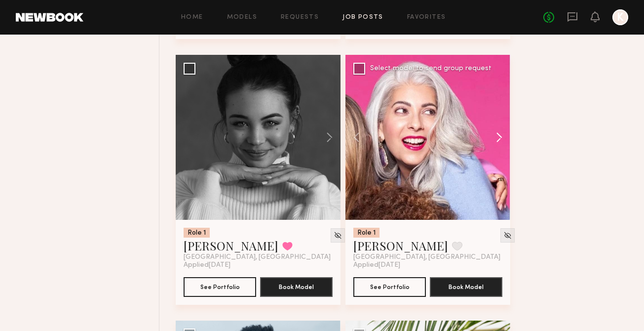
click at [502, 142] on button at bounding box center [495, 137] width 32 height 165
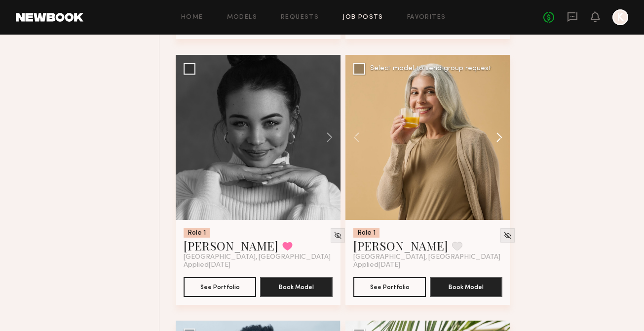
click at [502, 141] on button at bounding box center [495, 137] width 32 height 165
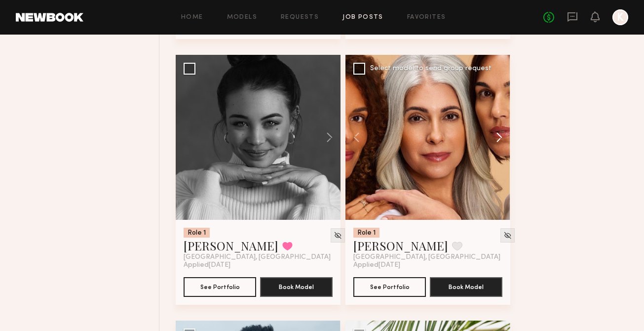
click at [502, 141] on button at bounding box center [495, 137] width 32 height 165
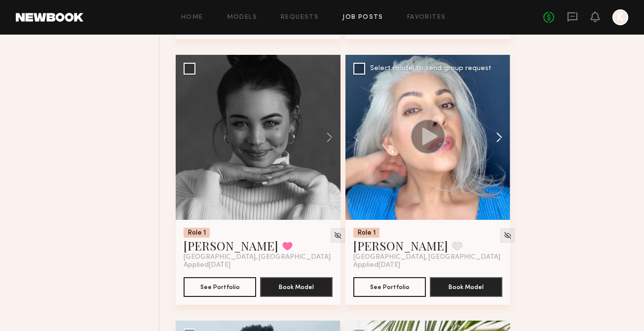
click at [502, 141] on button at bounding box center [495, 137] width 32 height 165
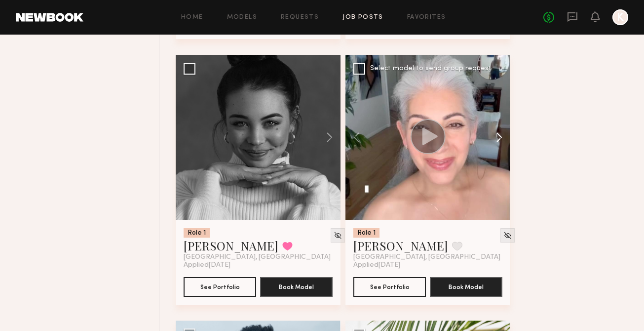
click at [502, 141] on button at bounding box center [495, 137] width 32 height 165
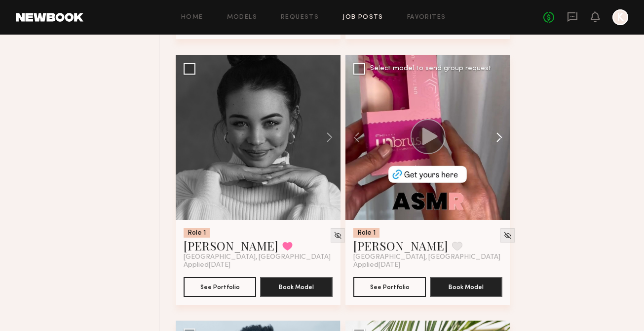
click at [502, 141] on button at bounding box center [495, 137] width 32 height 165
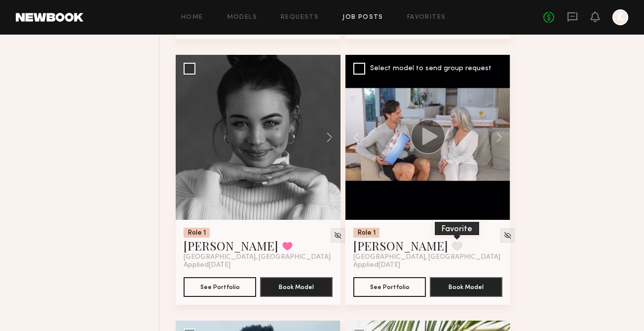
click at [452, 246] on button at bounding box center [457, 245] width 10 height 9
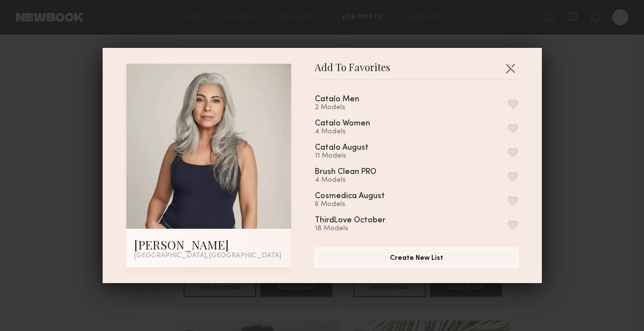
click at [513, 131] on div "Catalo Women 4 Models" at bounding box center [416, 127] width 203 height 16
click at [512, 124] on button "button" at bounding box center [513, 127] width 10 height 9
click at [511, 68] on button "button" at bounding box center [510, 68] width 16 height 16
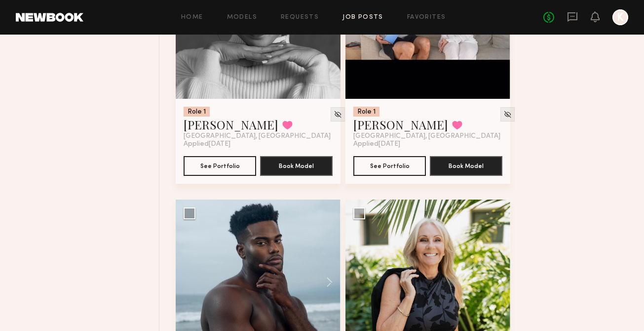
scroll to position [8124, 0]
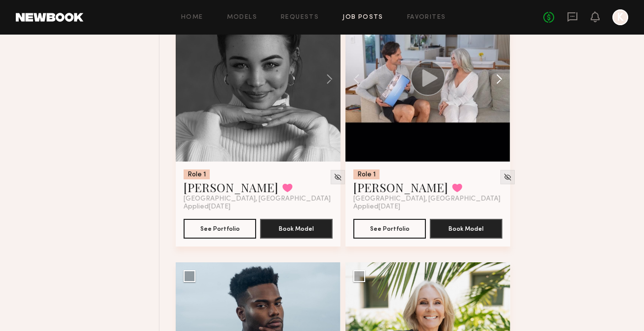
click at [495, 79] on button at bounding box center [495, 79] width 32 height 165
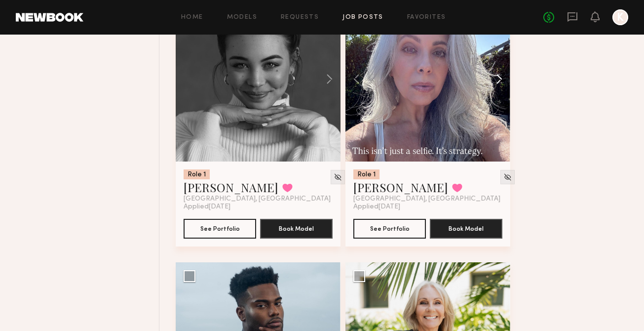
click at [494, 79] on button at bounding box center [495, 79] width 32 height 165
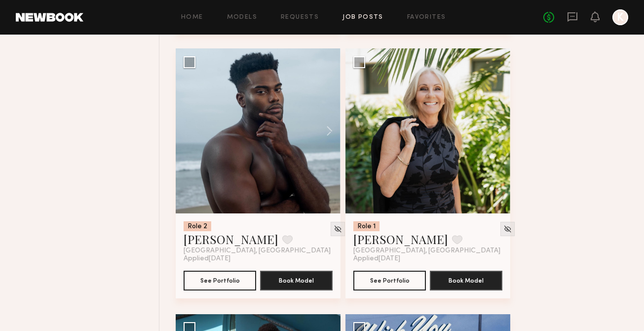
scroll to position [8338, 0]
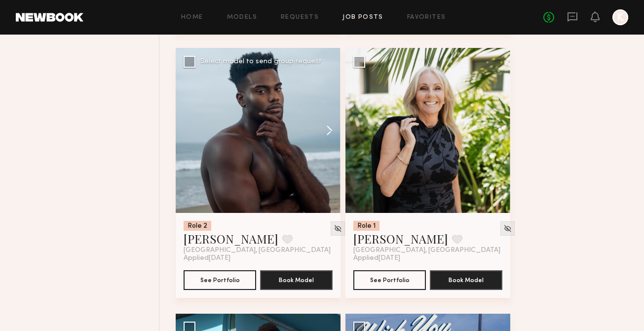
click at [332, 129] on button at bounding box center [325, 130] width 32 height 165
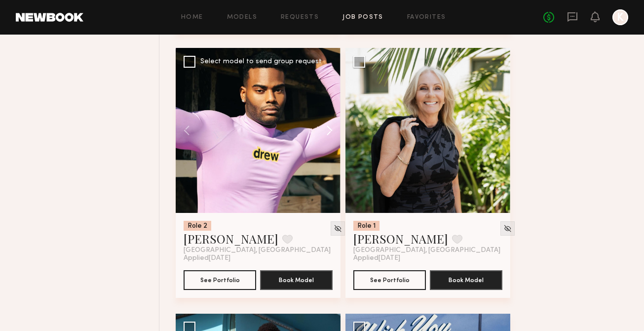
click at [332, 129] on button at bounding box center [325, 130] width 32 height 165
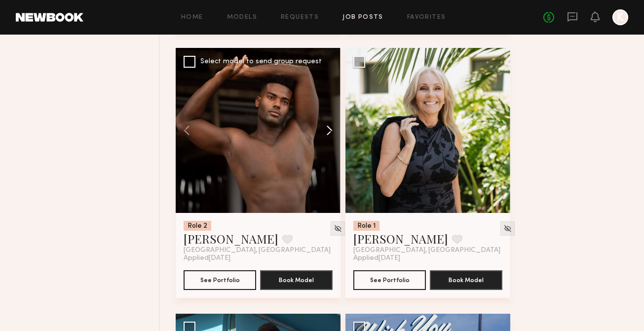
click at [332, 129] on button at bounding box center [325, 130] width 32 height 165
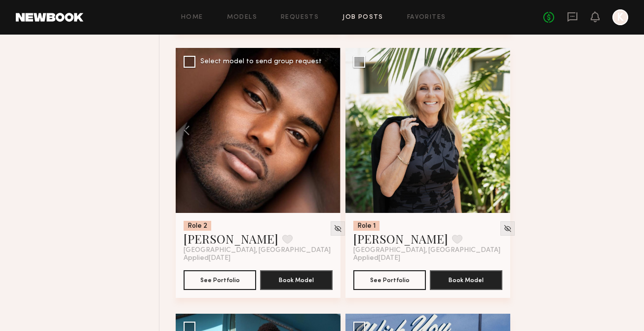
click at [332, 129] on div at bounding box center [258, 130] width 165 height 165
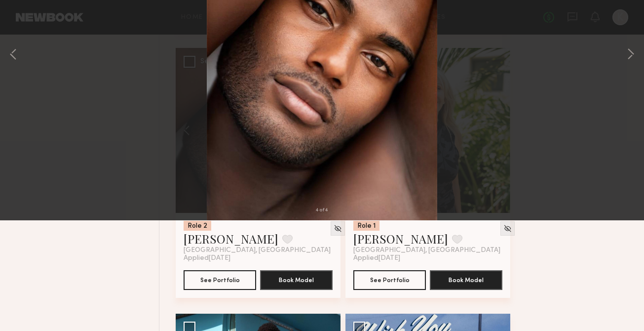
click at [507, 82] on div "4 of 4" at bounding box center [322, 165] width 644 height 331
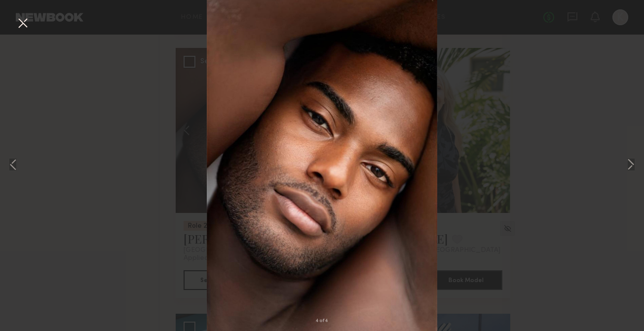
click at [18, 21] on button at bounding box center [23, 24] width 16 height 18
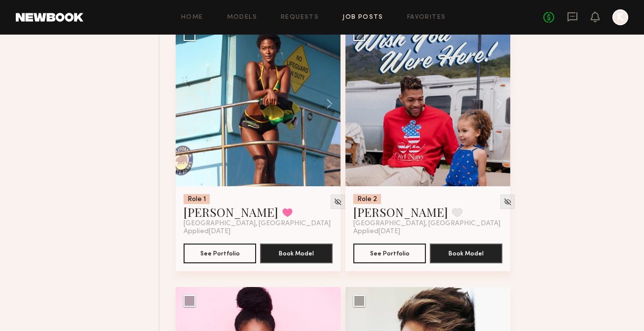
scroll to position [8628, 0]
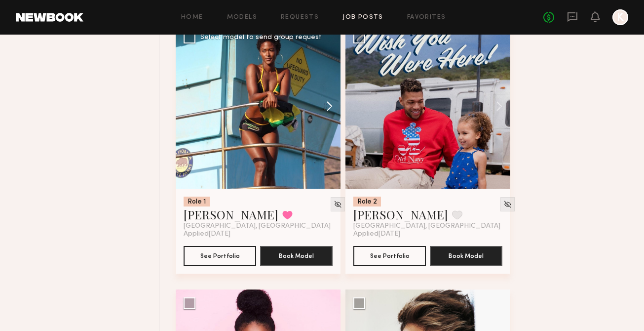
click at [323, 112] on button at bounding box center [325, 106] width 32 height 165
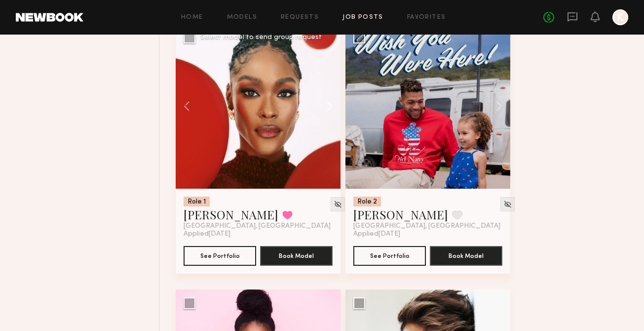
click at [323, 112] on button at bounding box center [325, 106] width 32 height 165
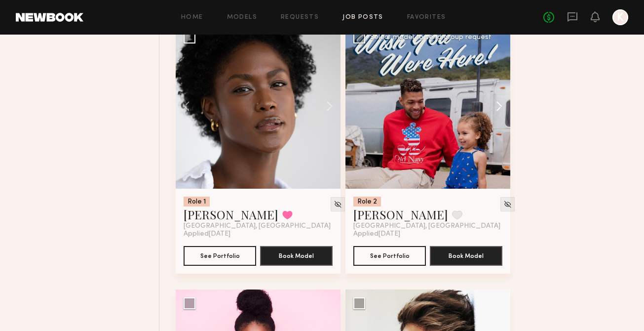
click at [499, 114] on button at bounding box center [495, 106] width 32 height 165
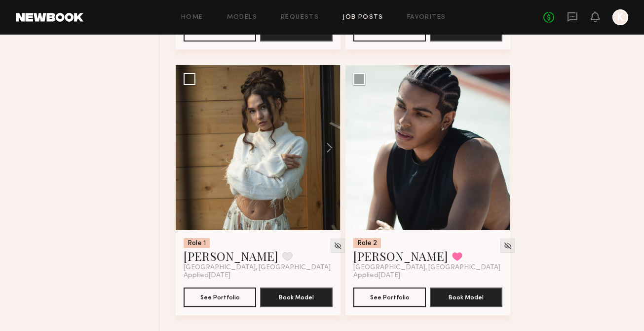
scroll to position [10188, 0]
click at [249, 20] on link "Models" at bounding box center [242, 17] width 30 height 6
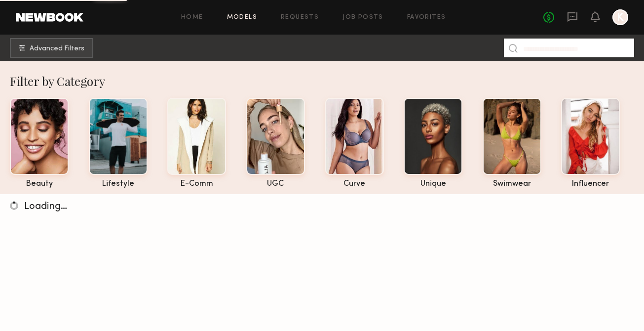
click at [541, 46] on input at bounding box center [569, 47] width 130 height 19
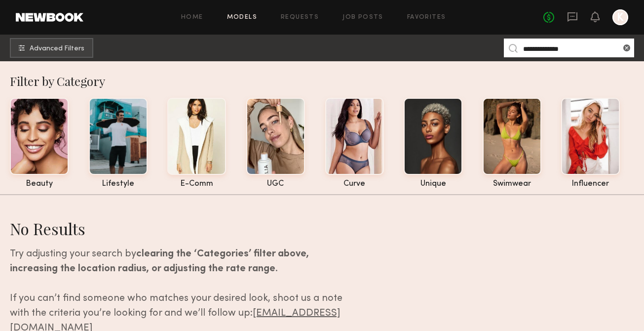
type input "**********"
click at [76, 50] on span "Advanced Filters" at bounding box center [57, 48] width 55 height 7
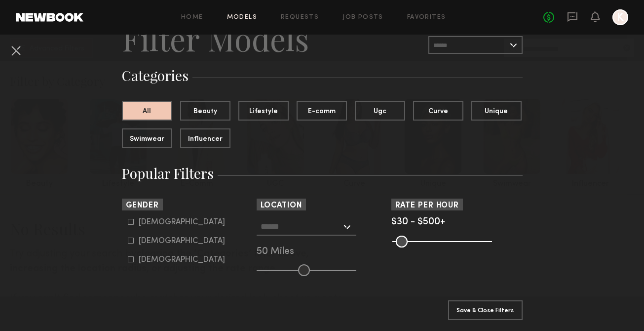
scroll to position [77, 0]
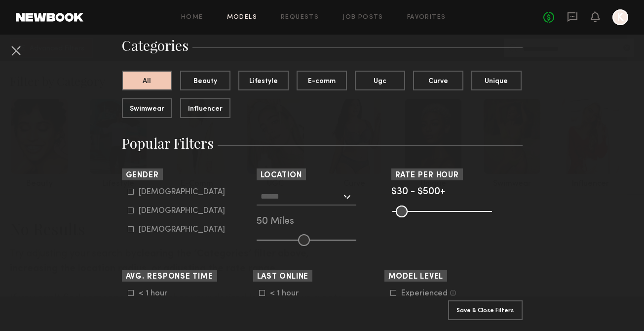
click at [129, 188] on icon at bounding box center [131, 191] width 6 height 6
type input "*"
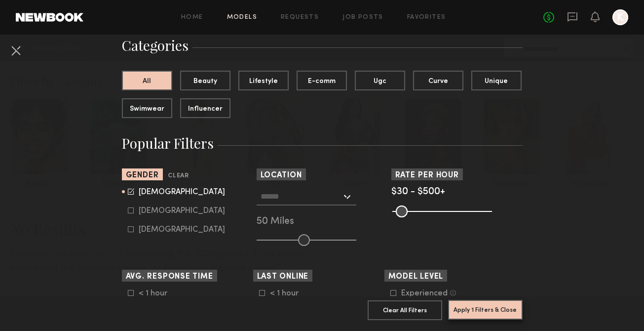
click at [484, 306] on button "Apply 1 Filters & Close" at bounding box center [485, 310] width 75 height 20
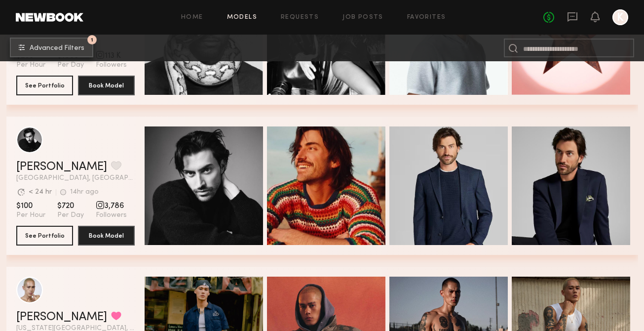
scroll to position [471, 0]
